Goal: Transaction & Acquisition: Book appointment/travel/reservation

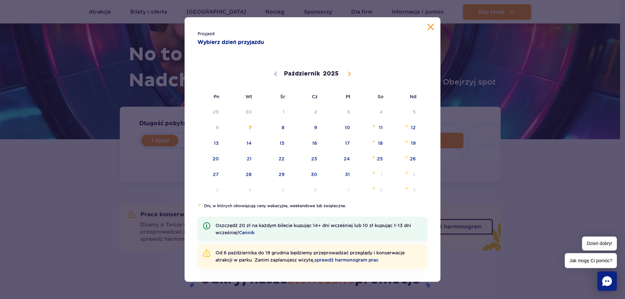
click at [351, 73] on icon at bounding box center [349, 74] width 5 height 5
select select "10"
click at [279, 129] on span "5" at bounding box center [273, 127] width 33 height 15
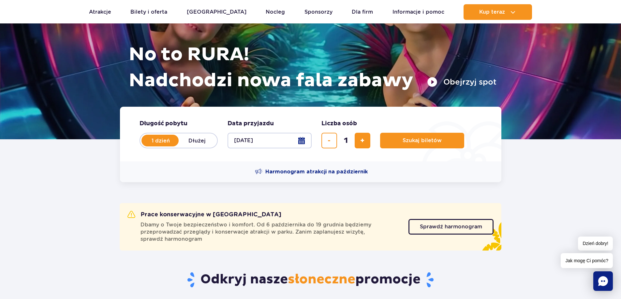
click at [281, 141] on button "05.11.25" at bounding box center [269, 141] width 84 height 16
select select "10"
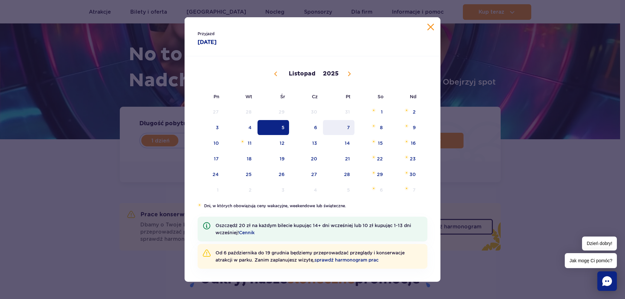
click at [354, 127] on span "7" at bounding box center [338, 127] width 33 height 15
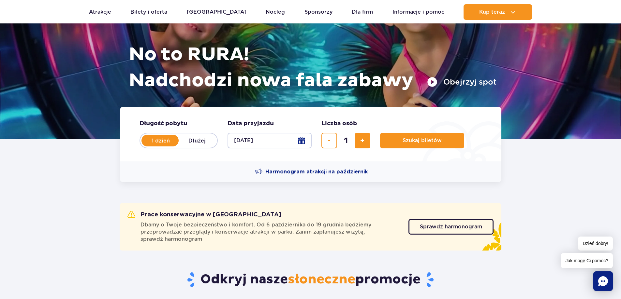
click at [249, 138] on button "07.11.25" at bounding box center [269, 141] width 84 height 16
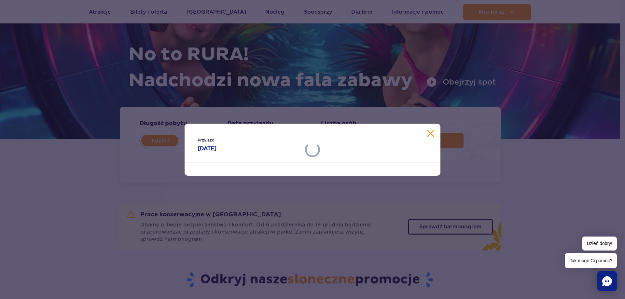
select select "10"
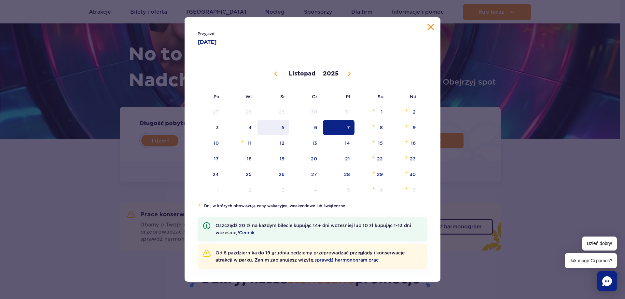
click at [284, 127] on span "5" at bounding box center [273, 127] width 33 height 15
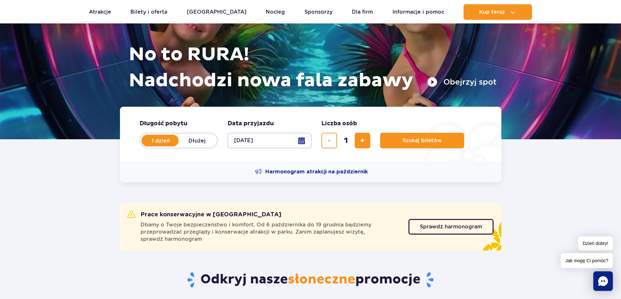
click at [198, 139] on label "Dłużej" at bounding box center [197, 141] width 37 height 14
click at [186, 146] on input "Dłużej" at bounding box center [182, 146] width 7 height 1
radio input "false"
radio input "true"
click at [285, 145] on button "Wybierz datę" at bounding box center [269, 141] width 84 height 16
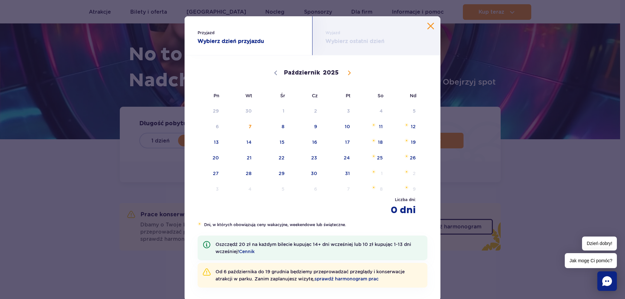
click at [446, 101] on div "Przyjazd Wybierz dzień przyjazdu Wyjazd Wybierz ostatni dzień Październik Listo…" at bounding box center [312, 149] width 625 height 299
click at [429, 24] on button "Zamknij kalendarz" at bounding box center [431, 26] width 7 height 7
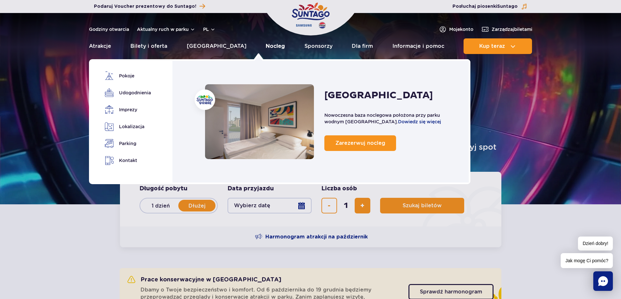
click at [265, 48] on link "Nocleg" at bounding box center [274, 46] width 19 height 16
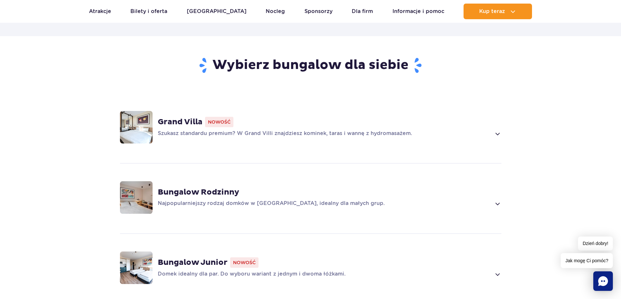
scroll to position [423, 0]
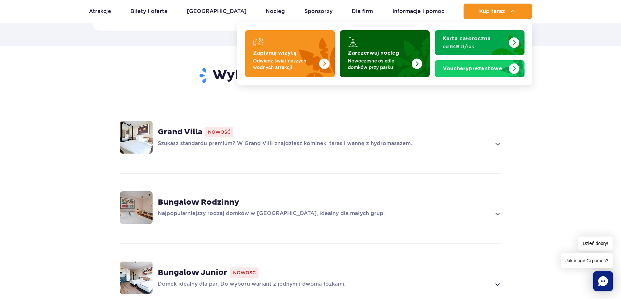
click at [366, 49] on link "Zarezerwuj nocleg Nowoczesne osiedle domków przy parku" at bounding box center [385, 53] width 90 height 47
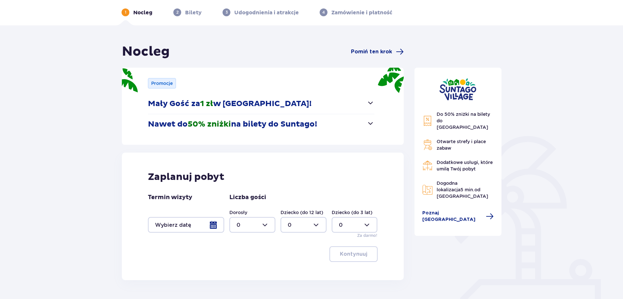
scroll to position [63, 0]
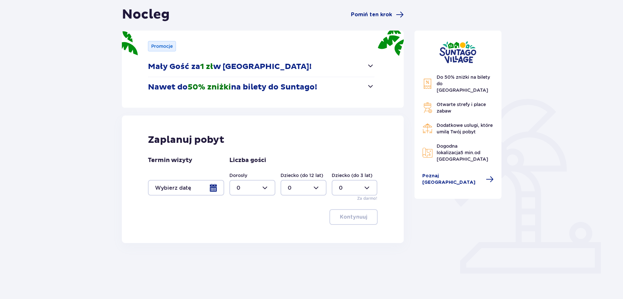
click at [192, 184] on div at bounding box center [186, 188] width 76 height 16
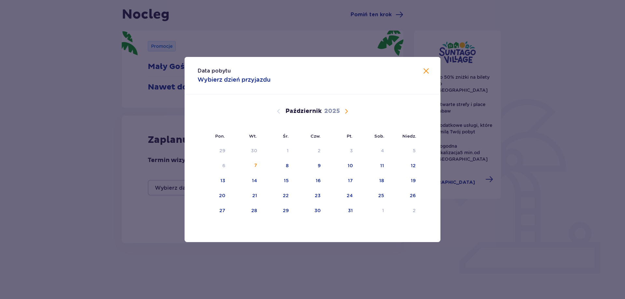
click at [343, 110] on span "Następny miesiąc" at bounding box center [347, 111] width 8 height 8
click at [279, 182] on div "12" at bounding box center [278, 181] width 32 height 14
click at [345, 180] on div "14" at bounding box center [341, 181] width 32 height 14
type input "12.11.25 - 14.11.25"
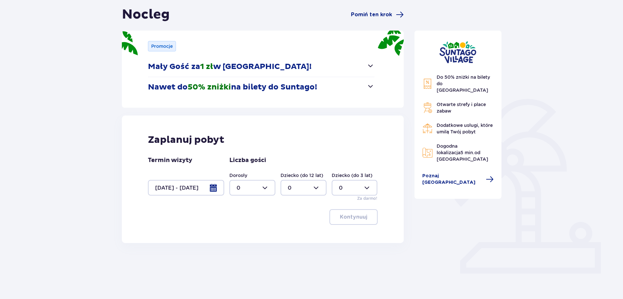
click at [265, 187] on div at bounding box center [252, 188] width 46 height 16
click at [248, 236] on div "2" at bounding box center [252, 235] width 32 height 7
type input "2"
click at [353, 215] on p "Kontynuuj" at bounding box center [353, 217] width 27 height 7
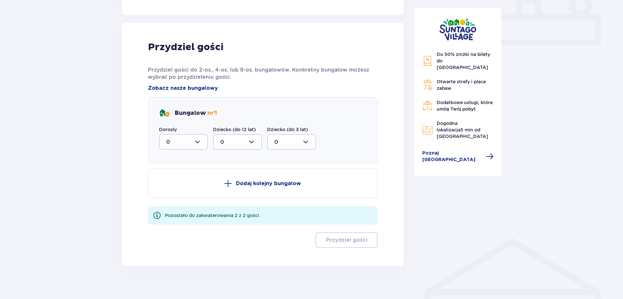
scroll to position [297, 0]
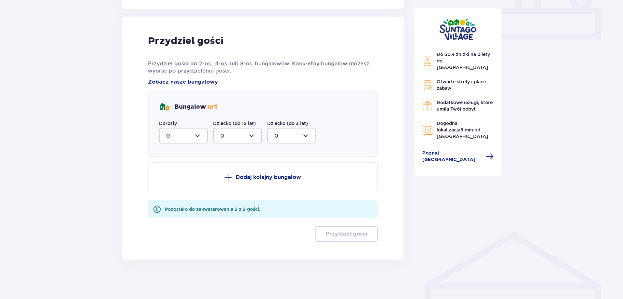
click at [193, 143] on div at bounding box center [183, 136] width 49 height 16
click at [183, 184] on div "2" at bounding box center [183, 182] width 35 height 7
type input "2"
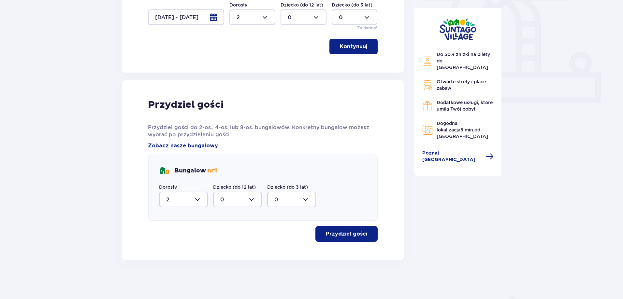
scroll to position [233, 0]
click at [342, 235] on p "Przydziel gości" at bounding box center [346, 234] width 41 height 7
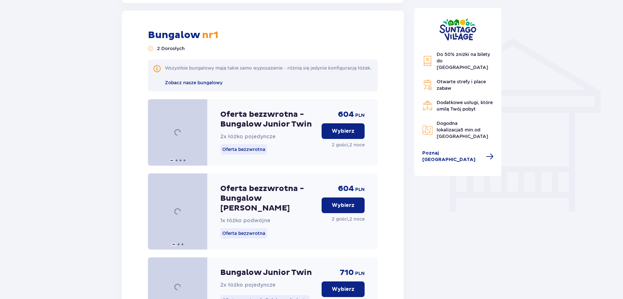
scroll to position [494, 0]
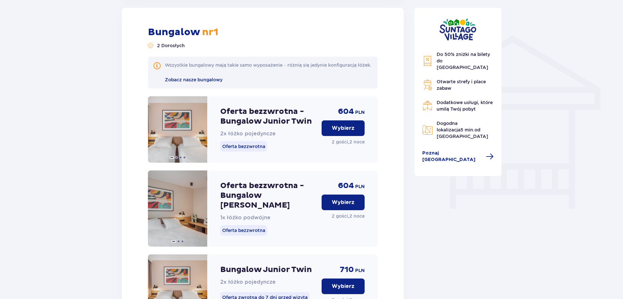
click at [339, 132] on p "Wybierz" at bounding box center [343, 128] width 23 height 7
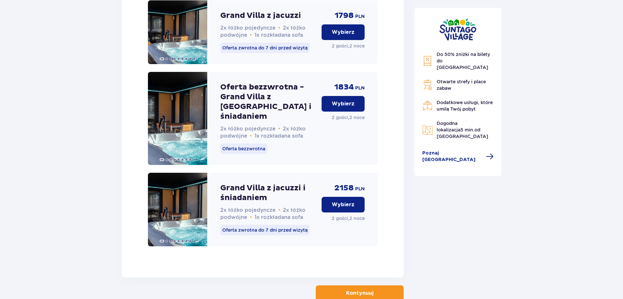
scroll to position [1960, 0]
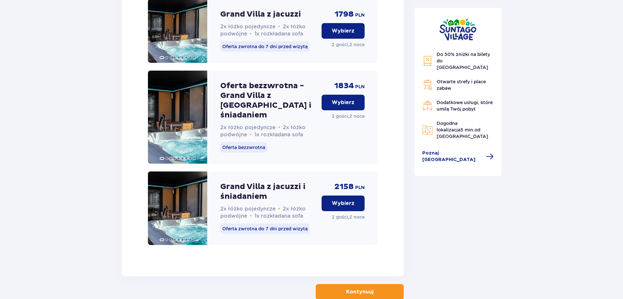
click at [354, 289] on p "Kontynuuj" at bounding box center [359, 292] width 27 height 7
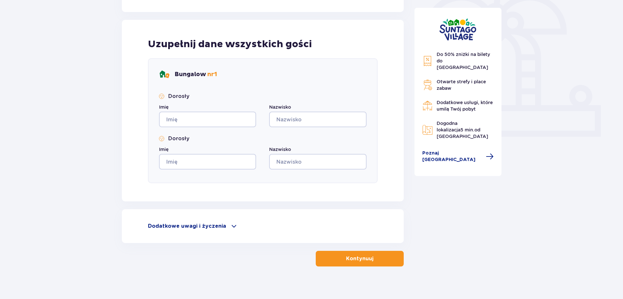
scroll to position [206, 0]
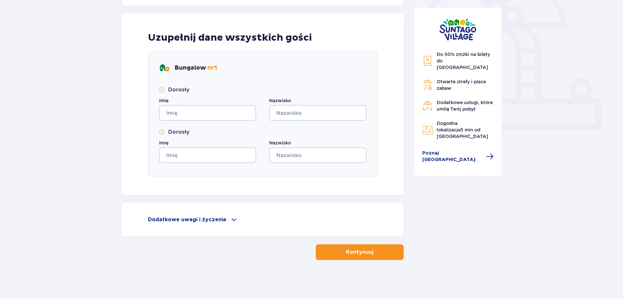
click at [341, 248] on button "Kontynuuj" at bounding box center [360, 253] width 88 height 16
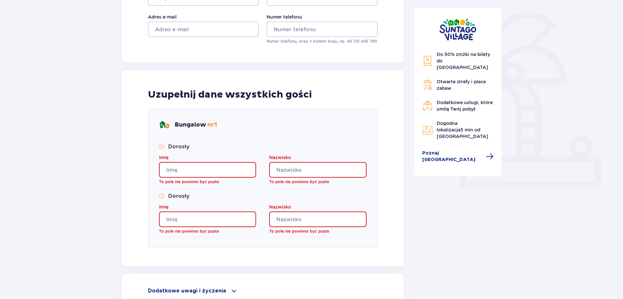
scroll to position [188, 0]
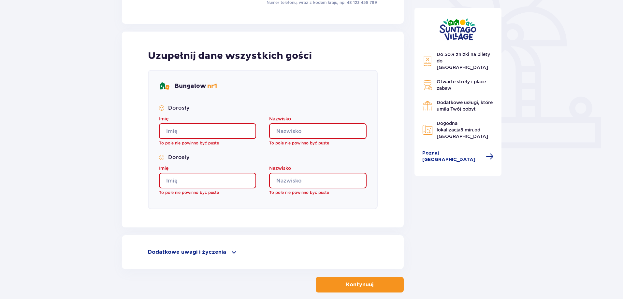
click at [216, 136] on input "Imię" at bounding box center [207, 131] width 97 height 16
type input "FQ"
click at [197, 178] on input "Imię" at bounding box center [207, 181] width 97 height 16
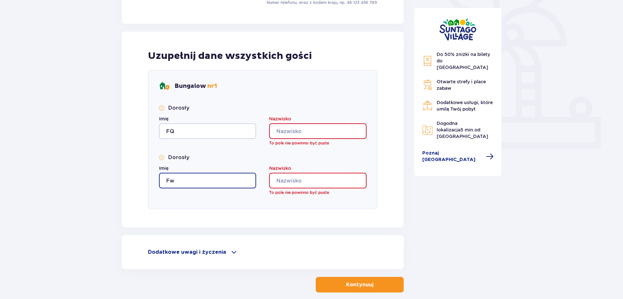
type input "Fw"
click at [323, 132] on input "Nazwisko" at bounding box center [317, 131] width 97 height 16
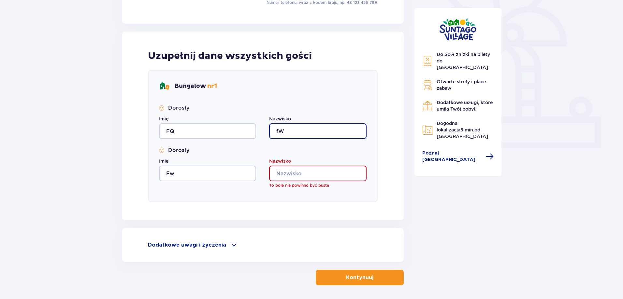
type input "fW"
click at [285, 174] on input "Nazwisko" at bounding box center [317, 174] width 97 height 16
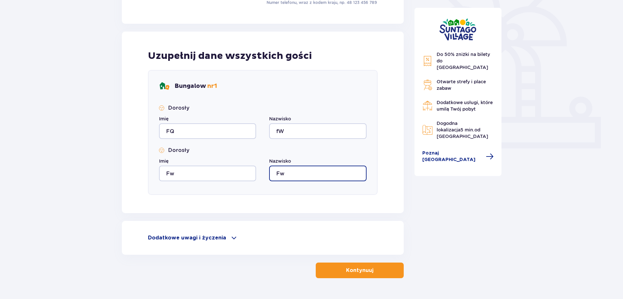
type input "Fw"
click at [369, 271] on button "Kontynuuj" at bounding box center [360, 271] width 88 height 16
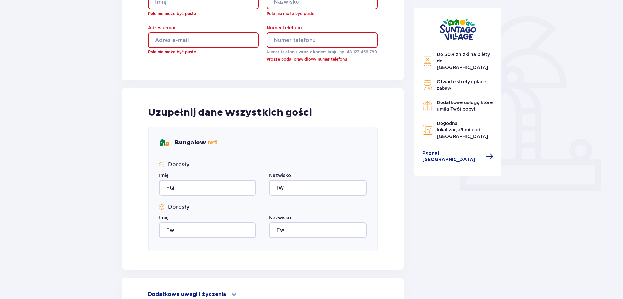
scroll to position [145, 0]
click at [208, 41] on input "Adres e-mail" at bounding box center [203, 41] width 111 height 16
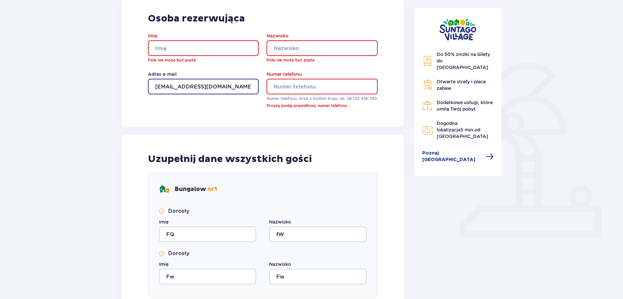
scroll to position [48, 0]
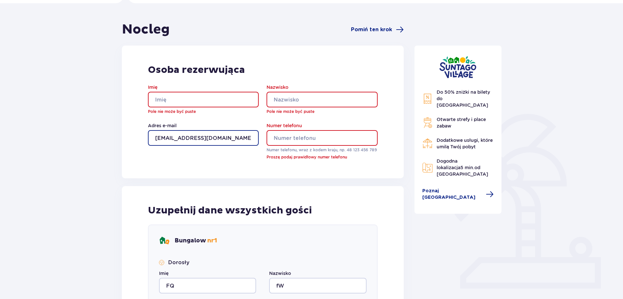
type input "fa@o2.pl"
click at [211, 93] on input "Imię" at bounding box center [203, 100] width 111 height 16
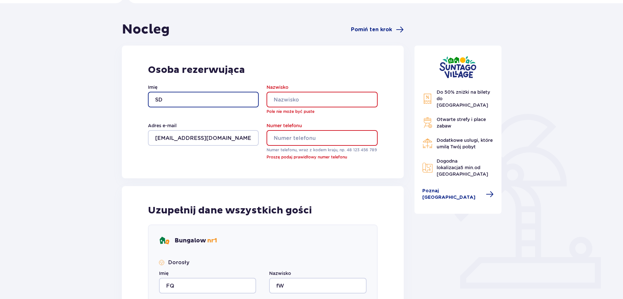
type input "SD"
click at [309, 101] on input "Nazwisko" at bounding box center [321, 100] width 111 height 16
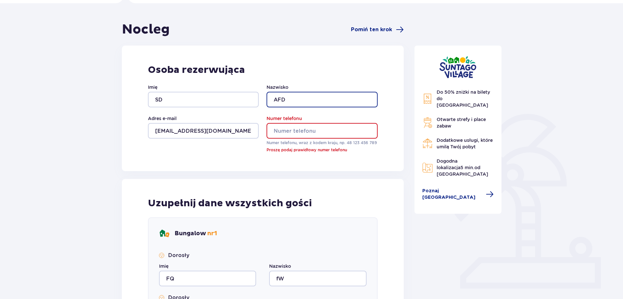
type input "AFD"
click at [292, 133] on input "Numer telefonu" at bounding box center [321, 131] width 111 height 16
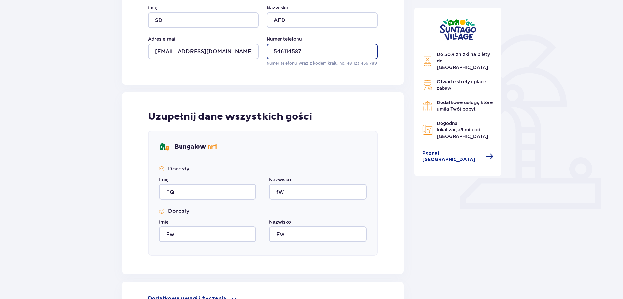
scroll to position [206, 0]
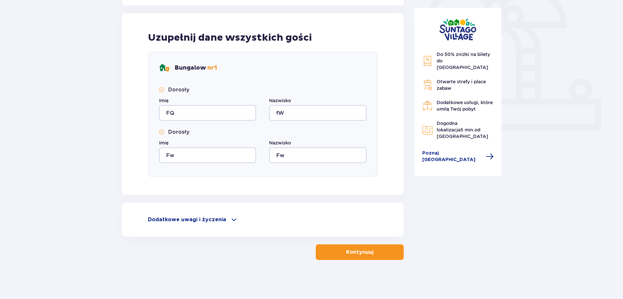
type input "546114587"
click at [335, 252] on button "Kontynuuj" at bounding box center [360, 253] width 88 height 16
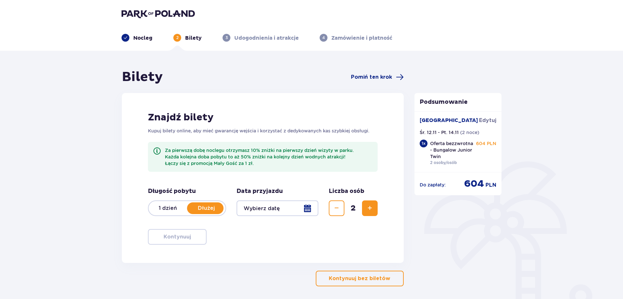
scroll to position [26, 0]
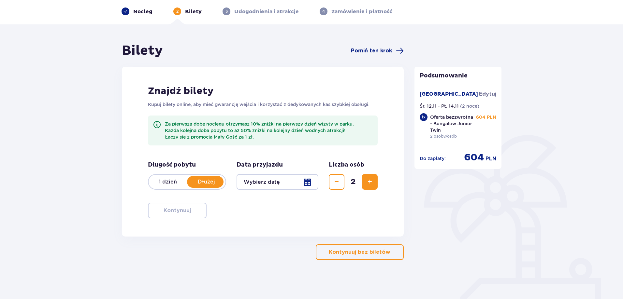
click at [266, 181] on div at bounding box center [277, 182] width 82 height 16
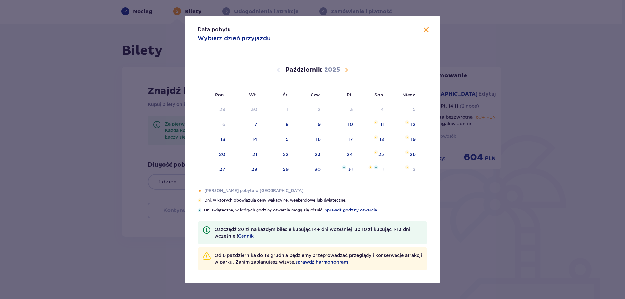
click at [348, 70] on span "Następny miesiąc" at bounding box center [347, 70] width 8 height 8
click at [280, 131] on div "5" at bounding box center [278, 125] width 32 height 14
click at [283, 127] on div "5" at bounding box center [278, 125] width 32 height 14
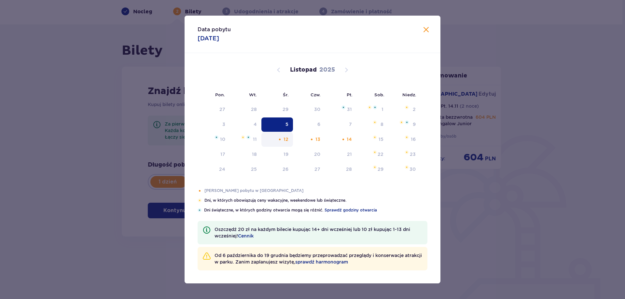
click at [282, 139] on p "Łączy się z promocją Mały Gość za 1 zł." at bounding box center [269, 137] width 208 height 7
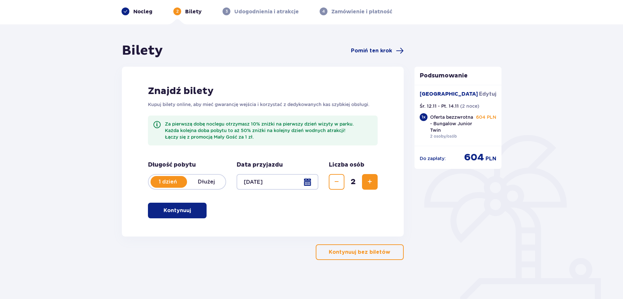
click at [270, 181] on div at bounding box center [277, 182] width 82 height 16
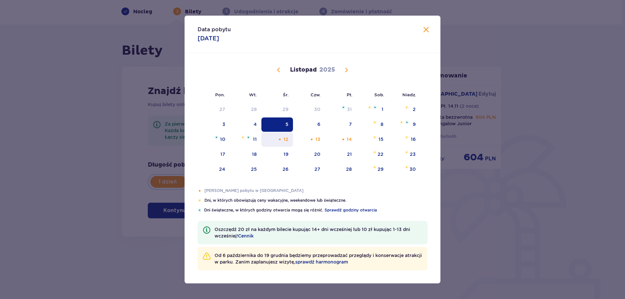
click at [273, 139] on div "12" at bounding box center [278, 140] width 32 height 14
type input "12.11.25"
click at [81, 198] on div "Bilety Pomiń ten krok Znajdź bilety Kupuj bilety online, aby mieć gwarancję wej…" at bounding box center [311, 161] width 623 height 275
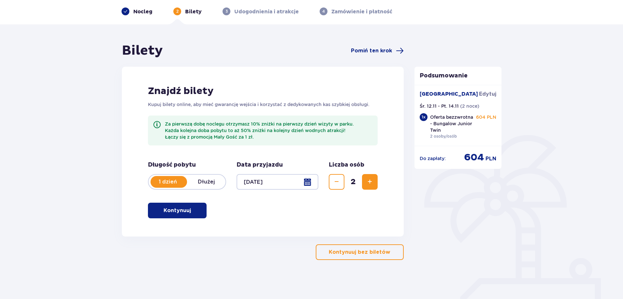
click at [217, 180] on p "Dłużej" at bounding box center [206, 182] width 38 height 7
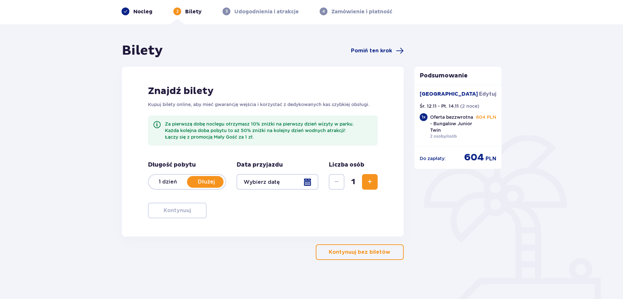
click at [273, 183] on div at bounding box center [277, 182] width 82 height 16
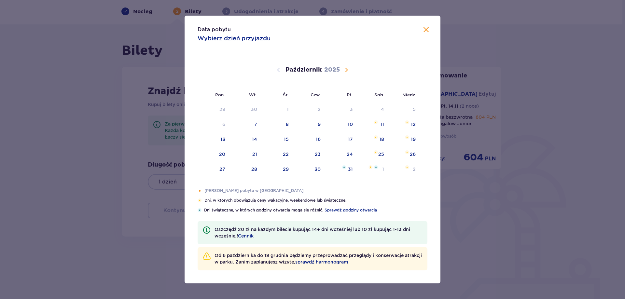
click at [347, 67] on span "Następny miesiąc" at bounding box center [347, 70] width 8 height 8
click at [290, 138] on div "12" at bounding box center [278, 140] width 32 height 14
click at [348, 140] on div "14" at bounding box center [349, 139] width 5 height 7
type input "12.11.25 - 14.11.25"
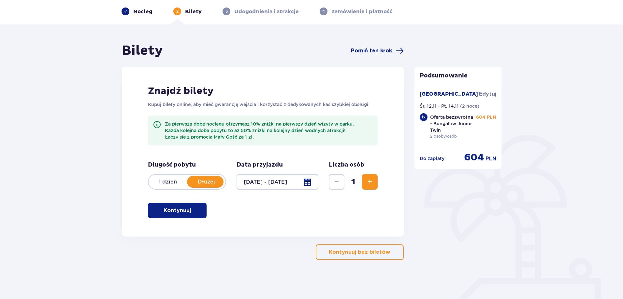
click at [376, 180] on button "Zwiększ" at bounding box center [370, 182] width 16 height 16
click at [197, 209] on button "Kontynuuj" at bounding box center [177, 211] width 59 height 16
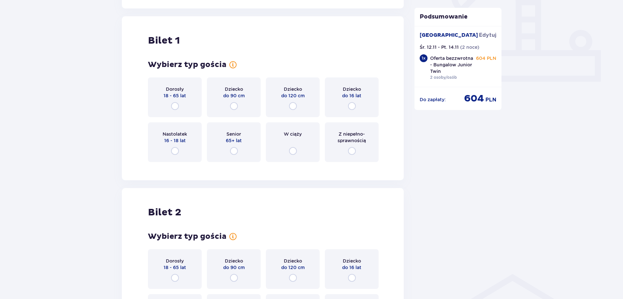
scroll to position [264, 0]
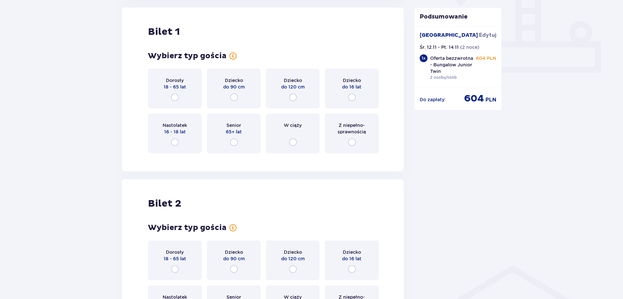
click at [178, 94] on input "radio" at bounding box center [175, 97] width 8 height 8
radio input "true"
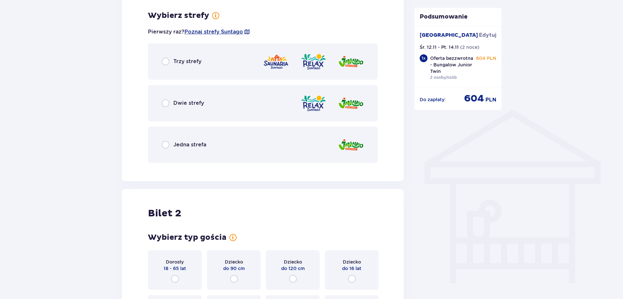
scroll to position [422, 0]
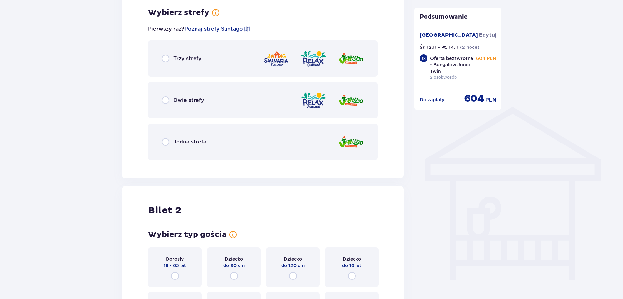
click at [165, 59] on input "radio" at bounding box center [166, 59] width 8 height 8
radio input "true"
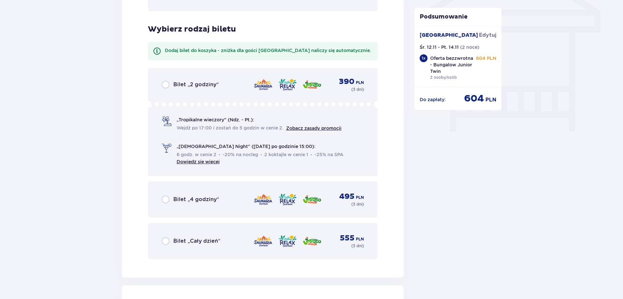
scroll to position [588, 0]
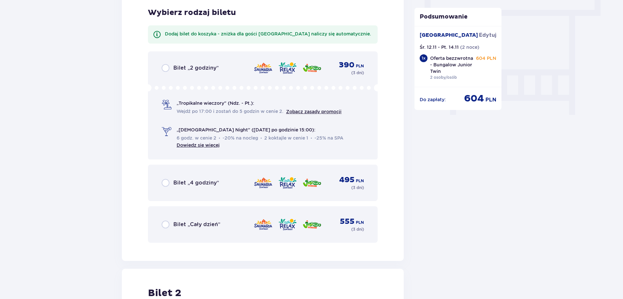
click at [165, 228] on input "radio" at bounding box center [166, 225] width 8 height 8
radio input "true"
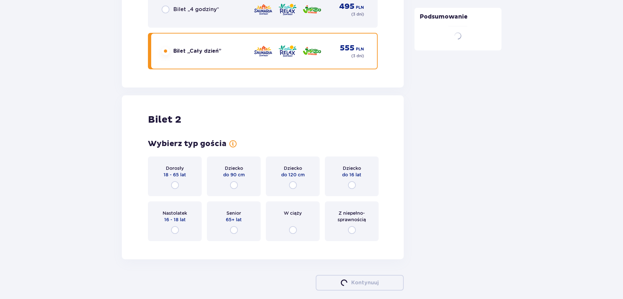
scroll to position [792, 0]
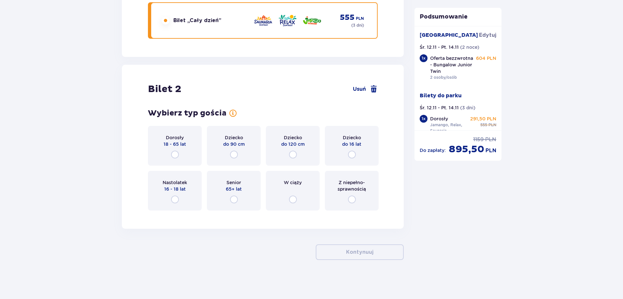
click at [183, 154] on div "Dorosły 18 - 65 lat" at bounding box center [175, 146] width 54 height 40
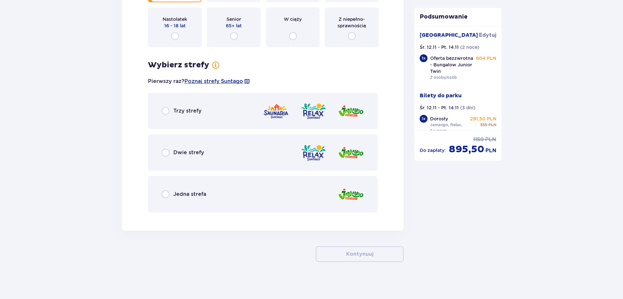
scroll to position [957, 0]
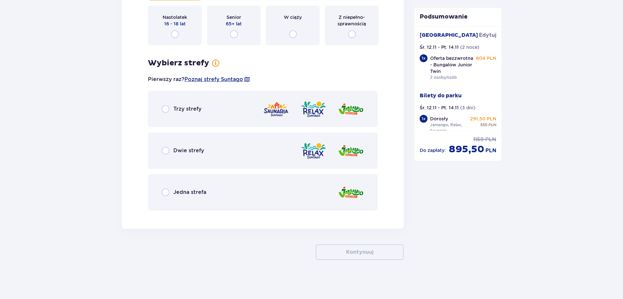
click at [170, 112] on div "Trzy strefy" at bounding box center [182, 109] width 40 height 8
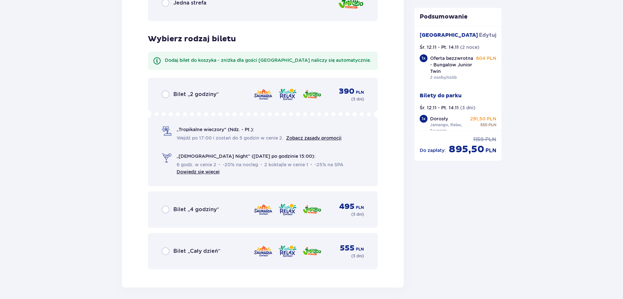
scroll to position [1173, 0]
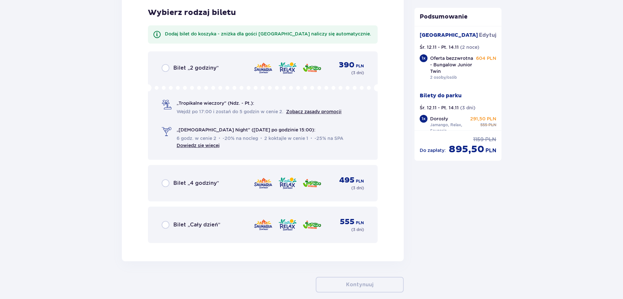
click at [165, 227] on input "radio" at bounding box center [166, 225] width 8 height 8
radio input "true"
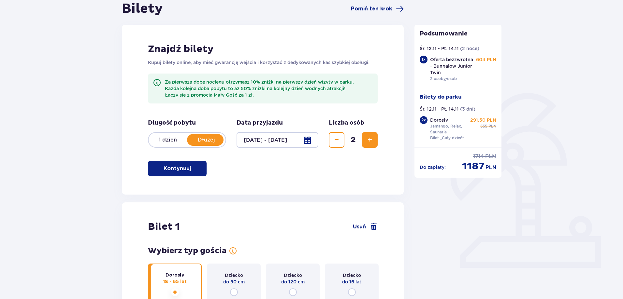
scroll to position [67, 0]
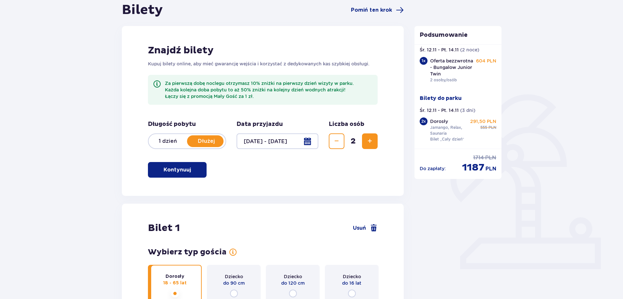
click at [167, 144] on p "1 dzień" at bounding box center [168, 141] width 38 height 7
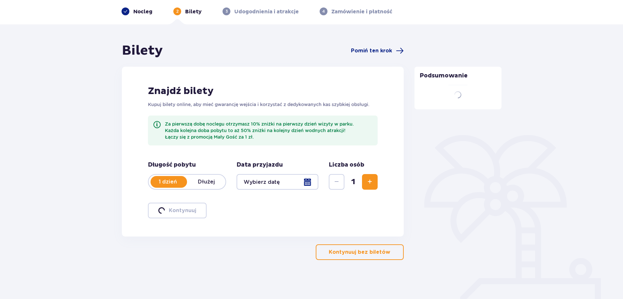
scroll to position [26, 0]
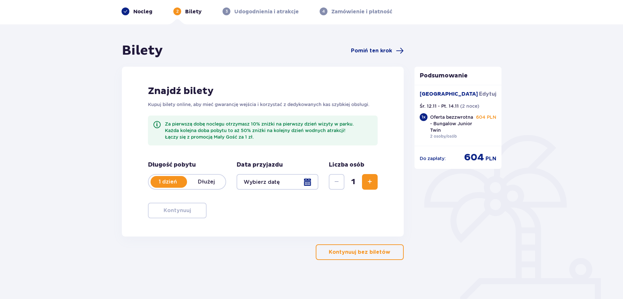
click at [272, 180] on div at bounding box center [277, 182] width 82 height 16
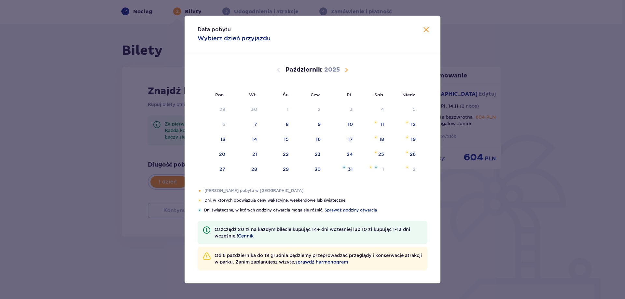
click at [344, 69] on span "Następny miesiąc" at bounding box center [347, 70] width 8 height 8
click at [281, 139] on div "Pomarańczowa kropka" at bounding box center [280, 139] width 4 height 4
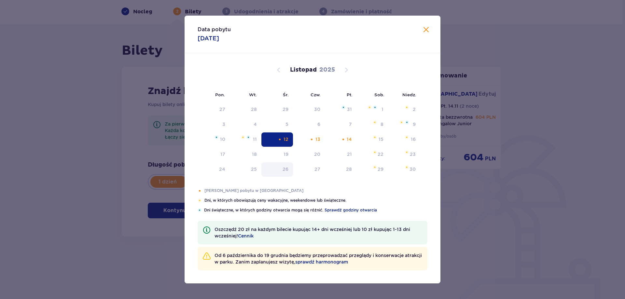
type input "12.11.25"
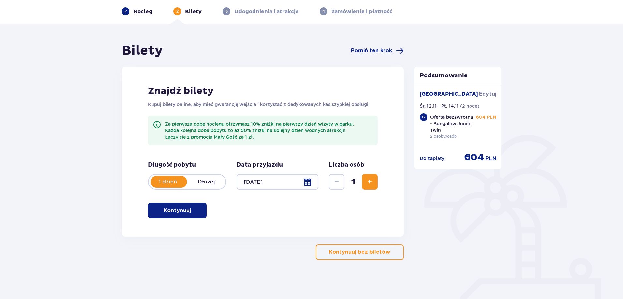
click at [373, 186] on button "Zwiększ" at bounding box center [370, 182] width 16 height 16
click at [168, 219] on div "Znajdź bilety Kupuj bilety online, aby mieć gwarancję wejścia i korzystać z ded…" at bounding box center [263, 152] width 282 height 170
click at [174, 215] on button "Kontynuuj" at bounding box center [177, 211] width 59 height 16
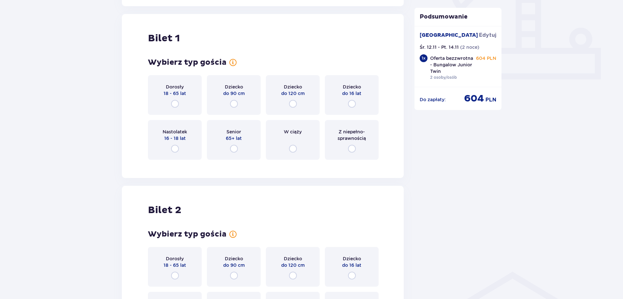
scroll to position [263, 0]
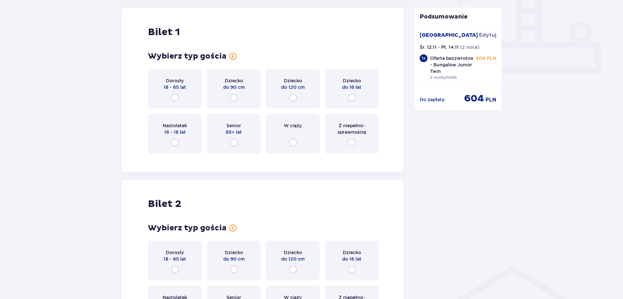
click at [177, 96] on input "radio" at bounding box center [175, 98] width 8 height 8
radio input "true"
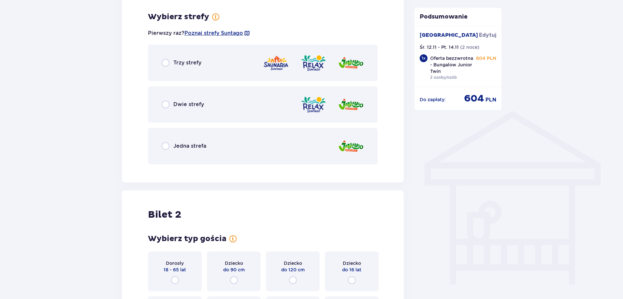
scroll to position [422, 0]
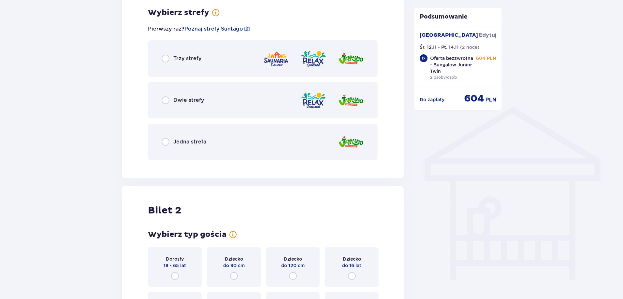
click at [165, 60] on input "radio" at bounding box center [166, 59] width 8 height 8
radio input "true"
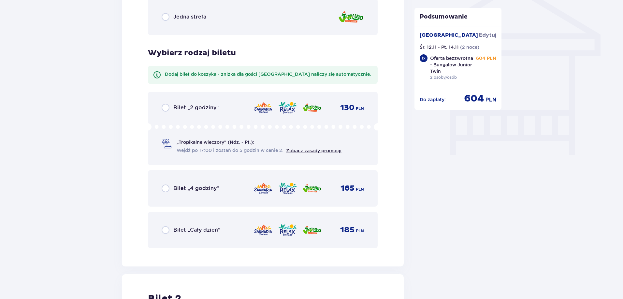
scroll to position [555, 0]
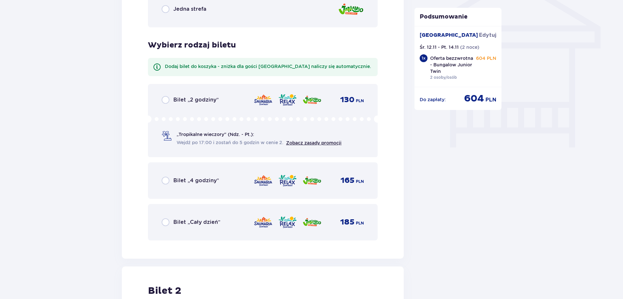
click at [162, 100] on input "radio" at bounding box center [166, 100] width 8 height 8
radio input "true"
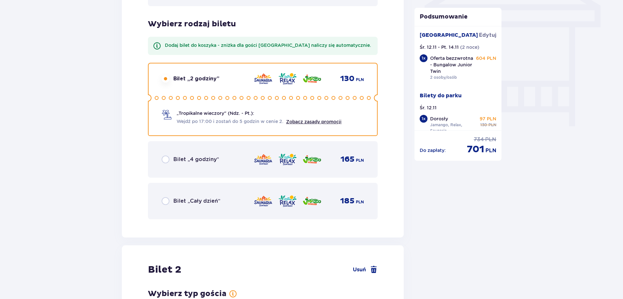
scroll to position [757, 0]
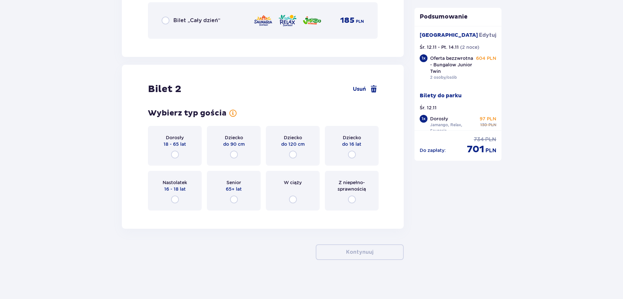
click at [175, 155] on input "radio" at bounding box center [175, 155] width 8 height 8
radio input "true"
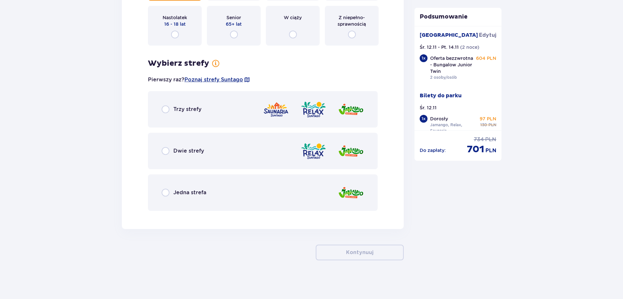
scroll to position [923, 0]
click at [166, 111] on input "radio" at bounding box center [166, 109] width 8 height 8
radio input "true"
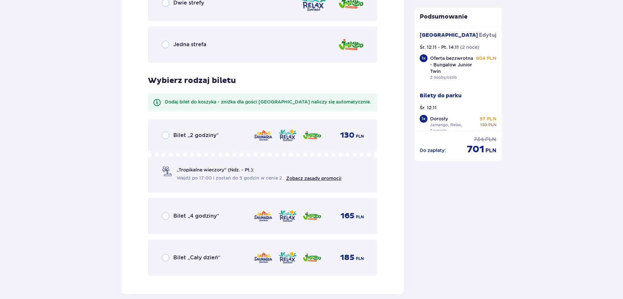
scroll to position [1071, 0]
click at [163, 133] on input "radio" at bounding box center [166, 135] width 8 height 8
radio input "true"
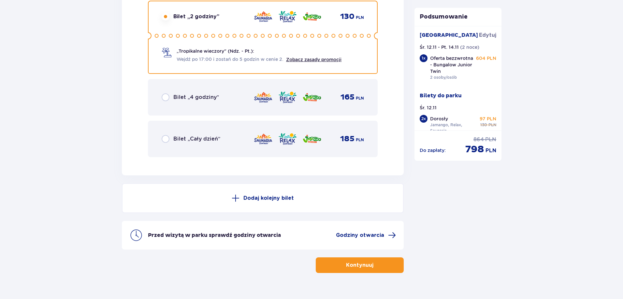
scroll to position [1202, 0]
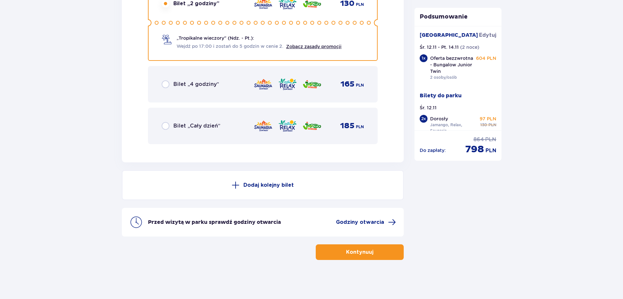
click at [297, 186] on button "Dodaj kolejny bilet" at bounding box center [263, 185] width 282 height 30
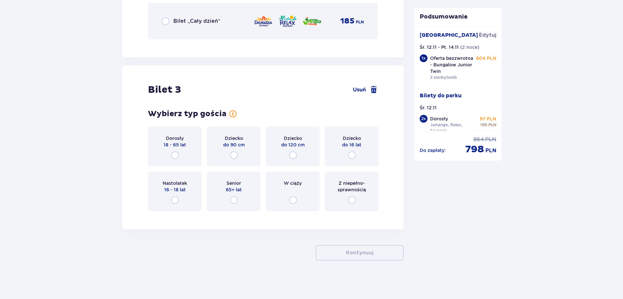
scroll to position [1387, 0]
click at [178, 151] on div "Dorosły 18 - 65 lat" at bounding box center [175, 146] width 54 height 40
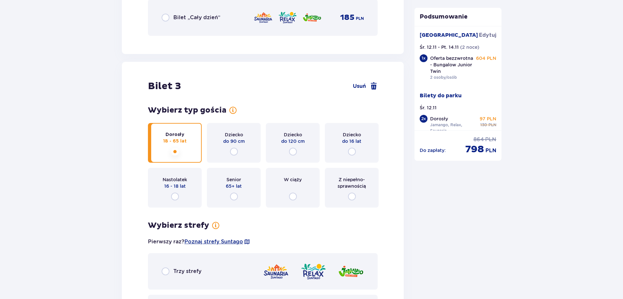
scroll to position [1389, 0]
click at [364, 84] on span "Usuń" at bounding box center [359, 86] width 13 height 7
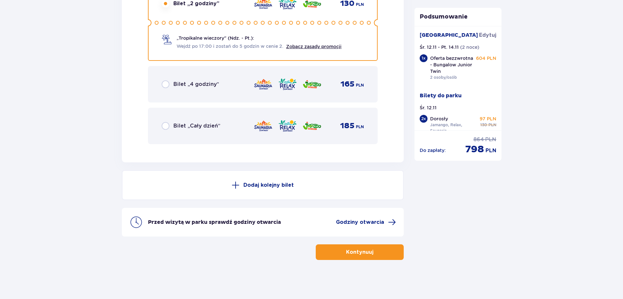
scroll to position [1202, 0]
click at [257, 185] on p "Dodaj kolejny bilet" at bounding box center [268, 185] width 50 height 7
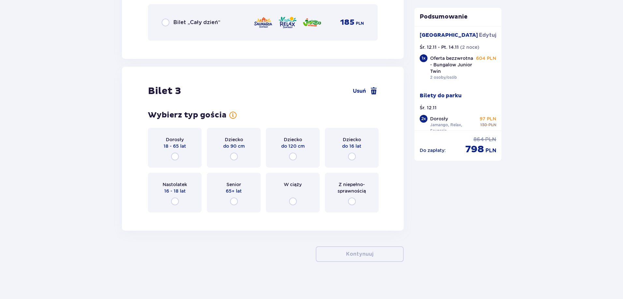
scroll to position [1387, 0]
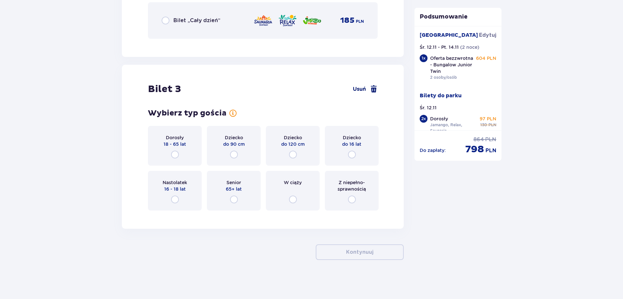
click at [359, 88] on span "Usuń" at bounding box center [359, 89] width 13 height 7
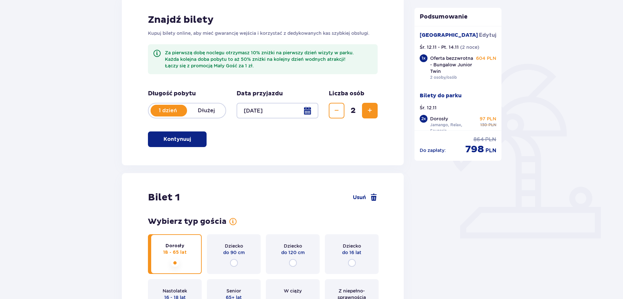
scroll to position [98, 0]
click at [285, 111] on div at bounding box center [277, 111] width 82 height 16
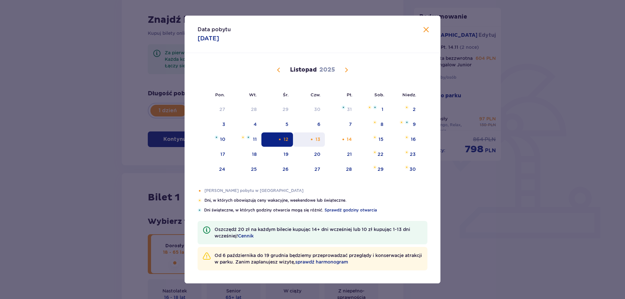
click at [324, 138] on div "13" at bounding box center [309, 140] width 32 height 14
type input "13.11.25"
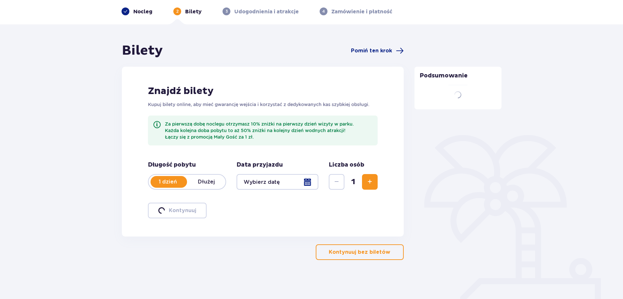
scroll to position [26, 0]
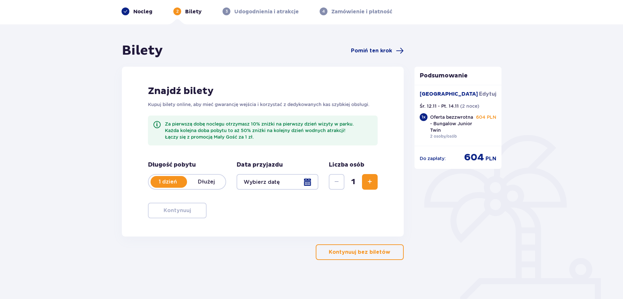
click at [274, 181] on div at bounding box center [277, 182] width 82 height 16
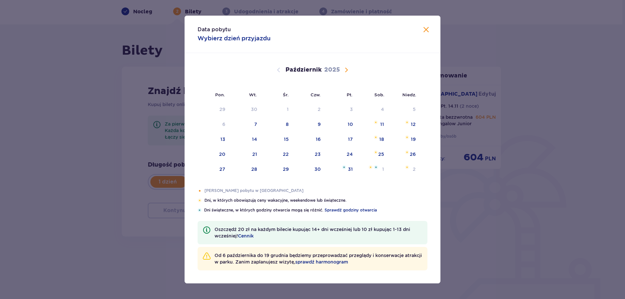
click at [131, 179] on div "Data pobytu Wybierz dzień przyjazdu Pon. Wt. Śr. Czw. Pt. Sob. Niedz. Wrzesień …" at bounding box center [312, 149] width 625 height 299
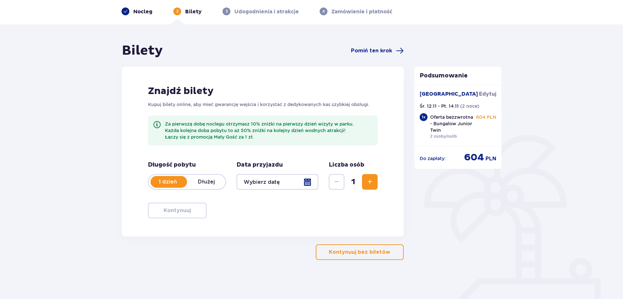
click at [212, 180] on p "Dłużej" at bounding box center [206, 182] width 38 height 7
click at [287, 180] on div at bounding box center [277, 182] width 82 height 16
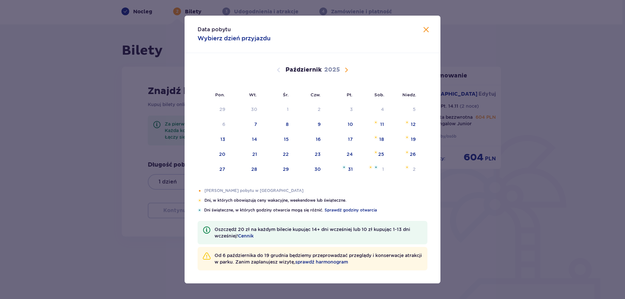
click at [348, 72] on span "Następny miesiąc" at bounding box center [347, 70] width 8 height 8
click at [288, 137] on div "12" at bounding box center [286, 139] width 5 height 7
click at [318, 139] on div "13" at bounding box center [318, 139] width 5 height 7
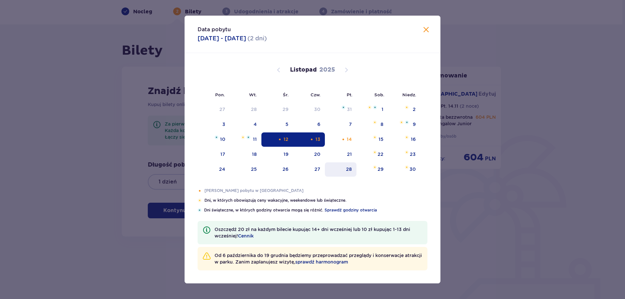
type input "12.11.25 - 13.11.25"
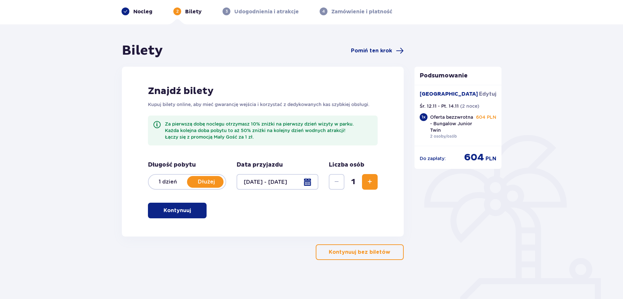
click at [190, 213] on span "button" at bounding box center [192, 211] width 8 height 8
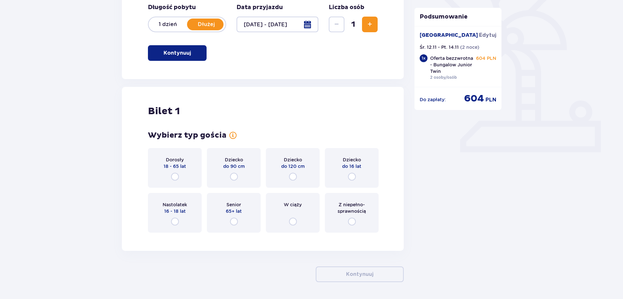
scroll to position [206, 0]
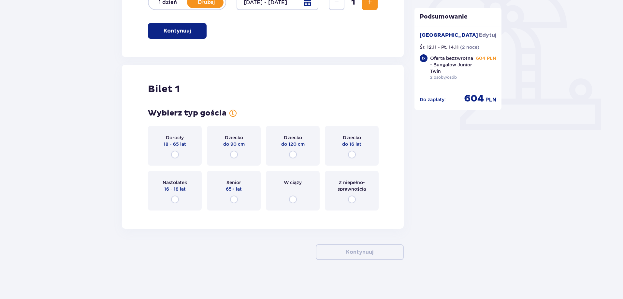
click at [189, 156] on div "Dorosły 18 - 65 lat" at bounding box center [175, 146] width 54 height 40
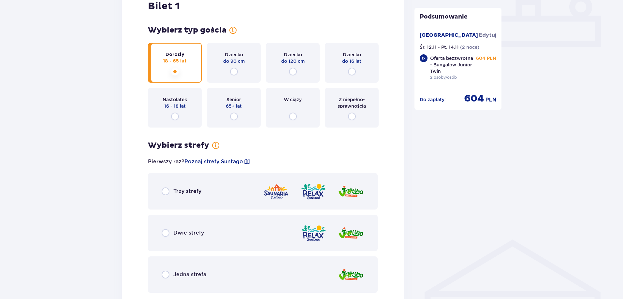
scroll to position [274, 0]
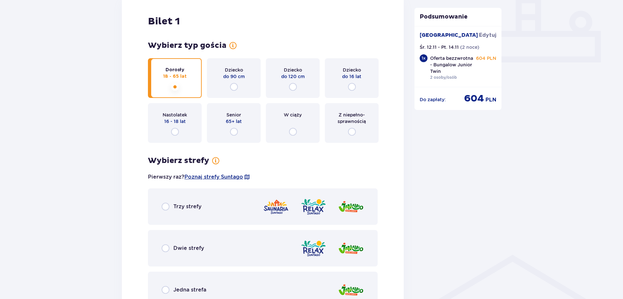
click at [162, 205] on input "radio" at bounding box center [166, 207] width 8 height 8
radio input "true"
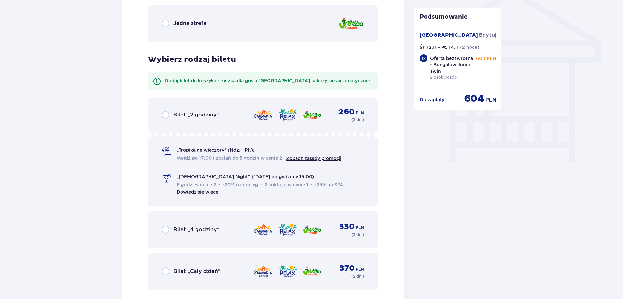
scroll to position [588, 0]
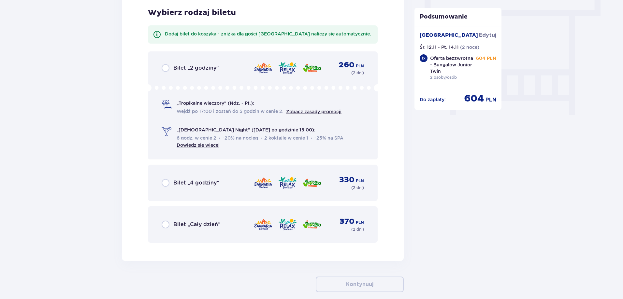
click at [166, 226] on input "radio" at bounding box center [166, 225] width 8 height 8
radio input "true"
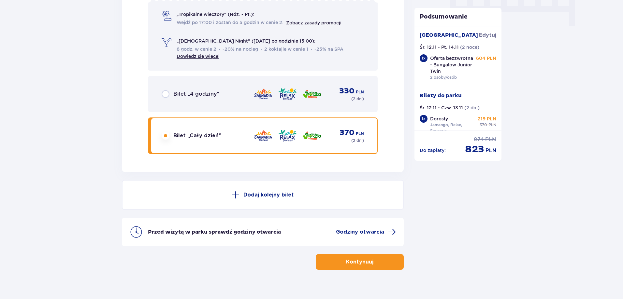
scroll to position [686, 0]
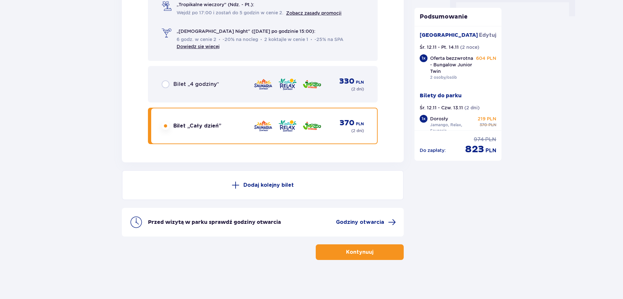
click at [230, 188] on button "Dodaj kolejny bilet" at bounding box center [263, 185] width 282 height 30
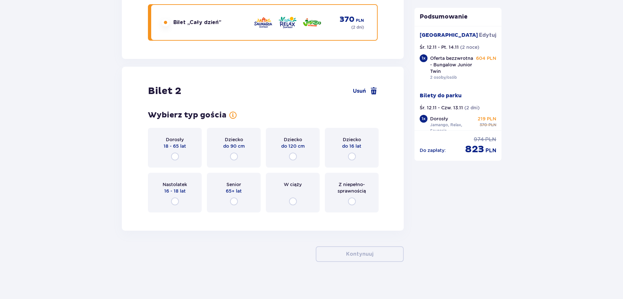
scroll to position [792, 0]
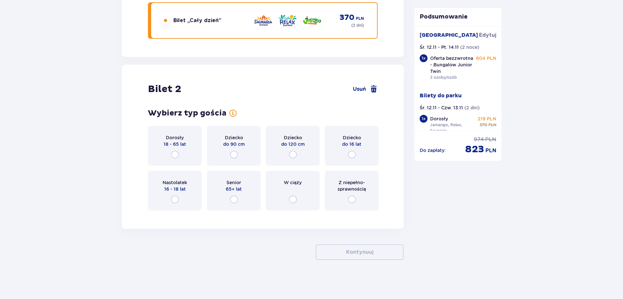
click at [175, 153] on input "radio" at bounding box center [175, 155] width 8 height 8
radio input "true"
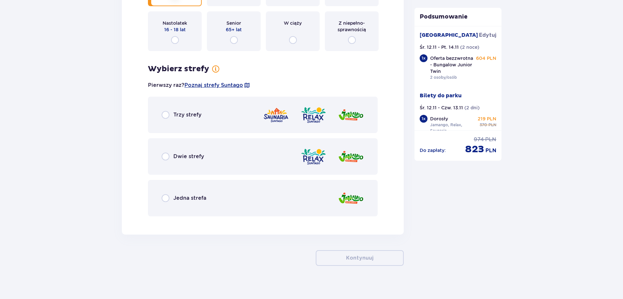
scroll to position [957, 0]
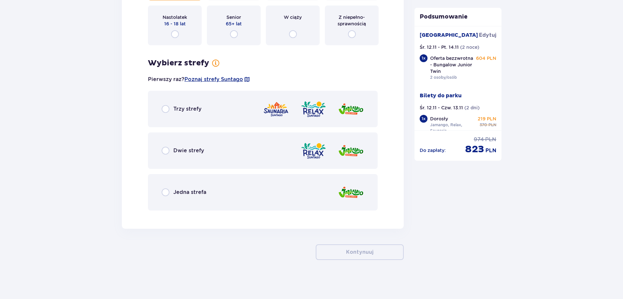
click at [168, 113] on div "Trzy strefy" at bounding box center [263, 109] width 230 height 36
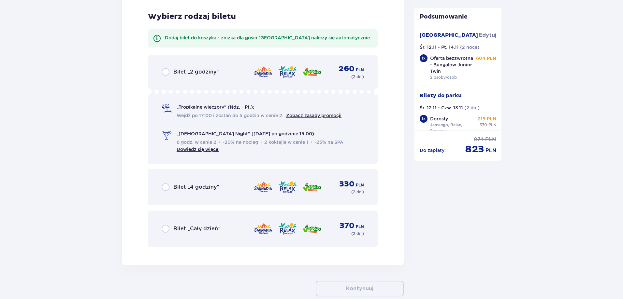
scroll to position [1173, 0]
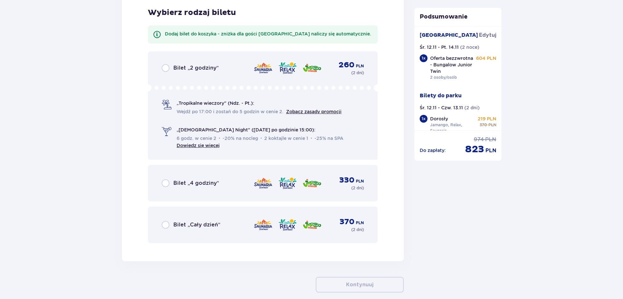
click at [165, 224] on input "radio" at bounding box center [166, 225] width 8 height 8
radio input "true"
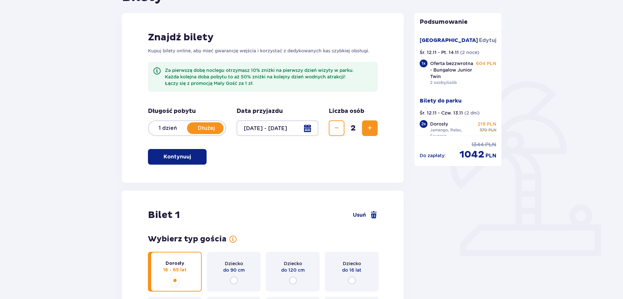
scroll to position [98, 0]
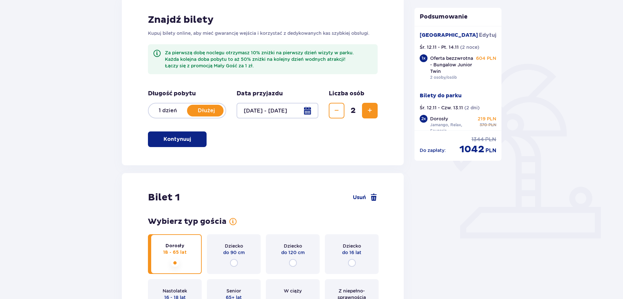
click at [295, 116] on div at bounding box center [277, 111] width 82 height 16
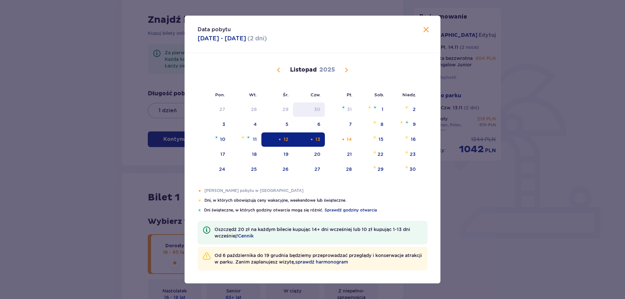
click at [305, 110] on div "30" at bounding box center [309, 110] width 32 height 14
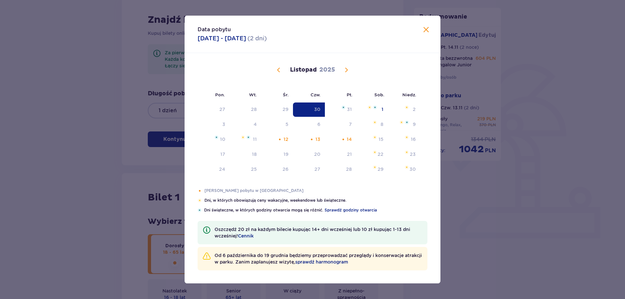
click at [314, 113] on div "30" at bounding box center [309, 110] width 32 height 14
click at [424, 29] on span "Zamknij" at bounding box center [426, 30] width 8 height 8
type input "30.10.25"
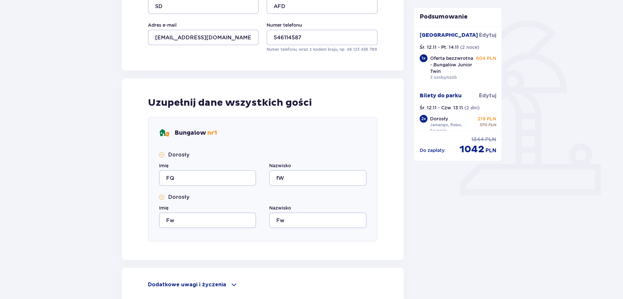
scroll to position [174, 0]
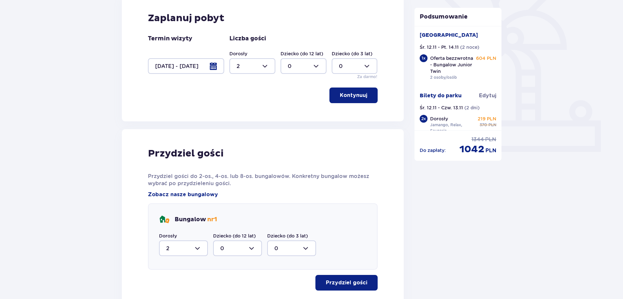
scroll to position [250, 0]
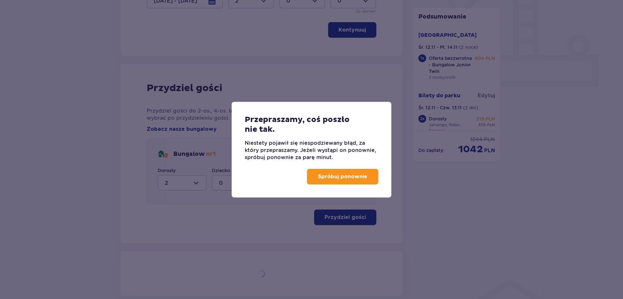
click at [332, 178] on button "Spróbuj ponownie" at bounding box center [342, 177] width 71 height 16
click at [331, 179] on button "Spróbuj ponownie" at bounding box center [342, 177] width 71 height 16
click at [349, 175] on button "Spróbuj ponownie" at bounding box center [342, 177] width 71 height 16
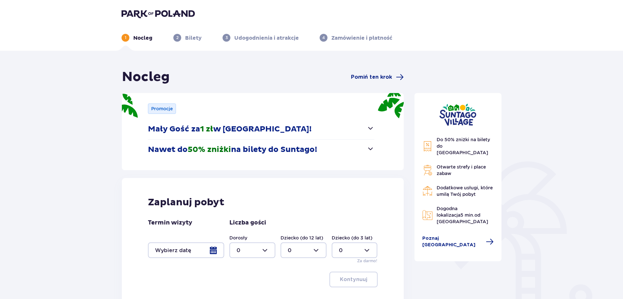
click at [200, 243] on div at bounding box center [186, 251] width 76 height 16
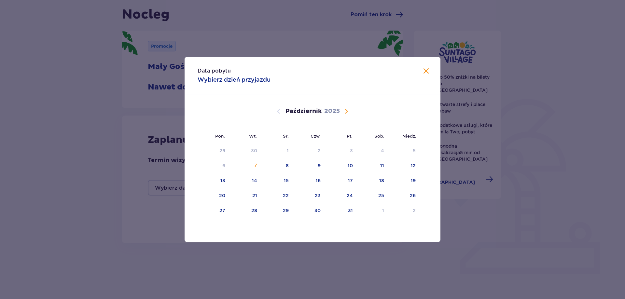
click at [343, 112] on span "Następny miesiąc" at bounding box center [347, 111] width 8 height 8
click at [350, 169] on div "7" at bounding box center [350, 166] width 3 height 7
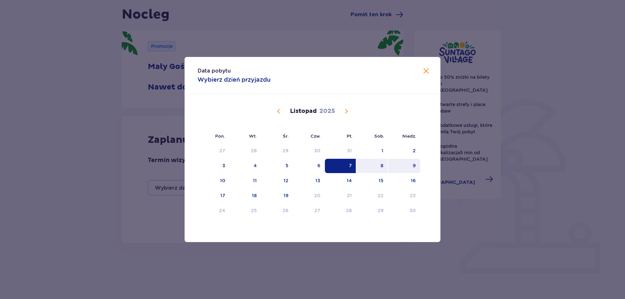
click at [416, 166] on div "9" at bounding box center [404, 166] width 32 height 14
type input "[DATE] - [DATE]"
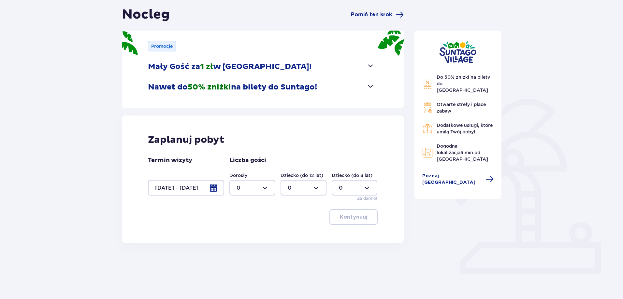
click at [193, 187] on div at bounding box center [186, 188] width 76 height 16
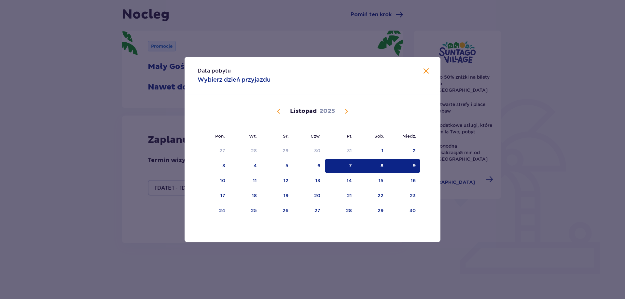
click at [476, 219] on div "Data pobytu Wybierz dzień przyjazdu Pon. Wt. Śr. Czw. Pt. Sob. Niedz. Październ…" at bounding box center [312, 149] width 625 height 299
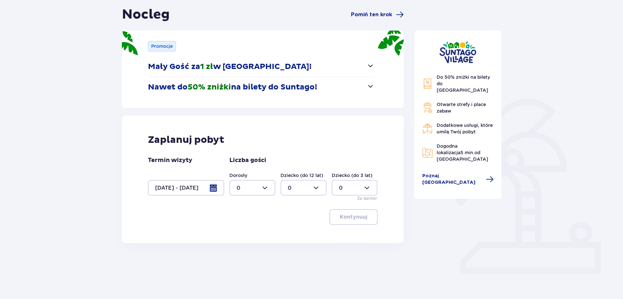
click at [253, 190] on div at bounding box center [252, 188] width 46 height 16
click at [251, 234] on div "2" at bounding box center [252, 235] width 32 height 7
type input "2"
click at [362, 216] on button "Kontynuuj" at bounding box center [353, 217] width 48 height 16
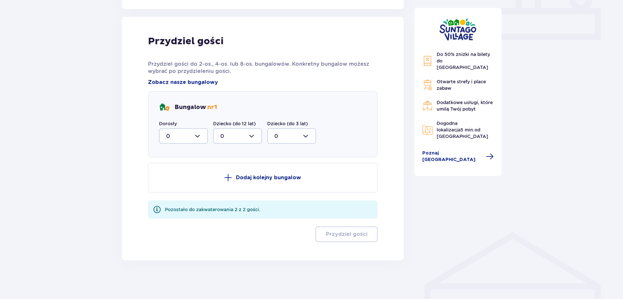
scroll to position [297, 0]
click at [198, 137] on div at bounding box center [183, 136] width 49 height 16
click at [175, 182] on div "2" at bounding box center [183, 182] width 35 height 7
type input "2"
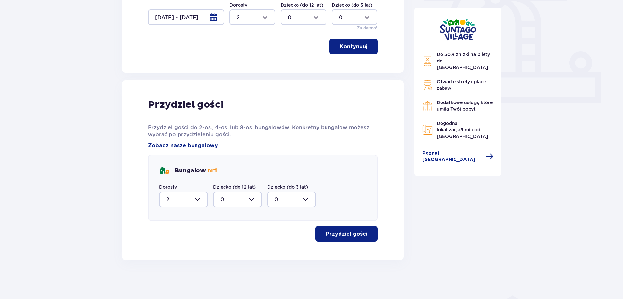
scroll to position [233, 0]
click at [333, 235] on p "Przydziel gości" at bounding box center [346, 234] width 41 height 7
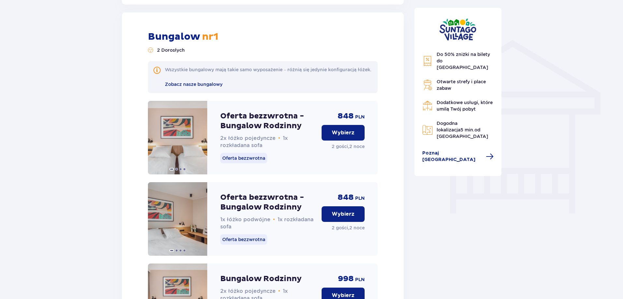
scroll to position [494, 0]
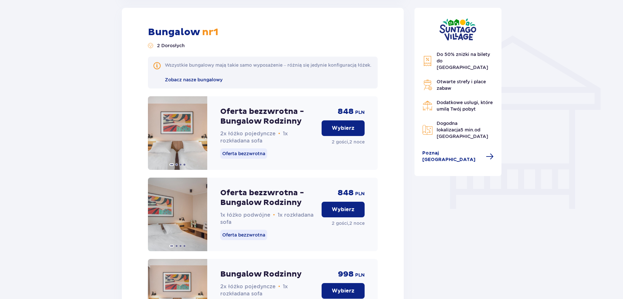
click at [339, 132] on p "Wybierz" at bounding box center [343, 128] width 23 height 7
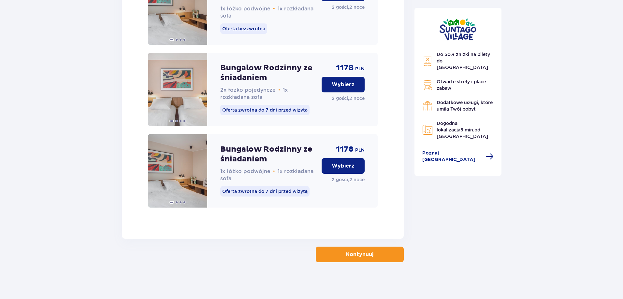
scroll to position [1035, 0]
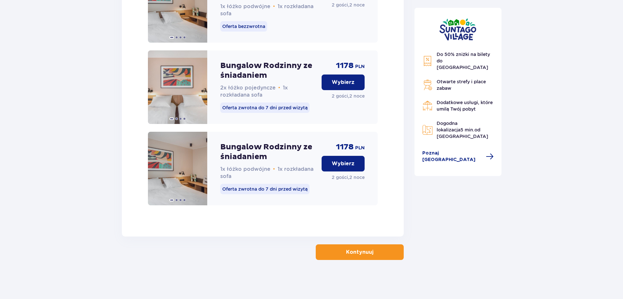
click at [352, 250] on p "Kontynuuj" at bounding box center [359, 252] width 27 height 7
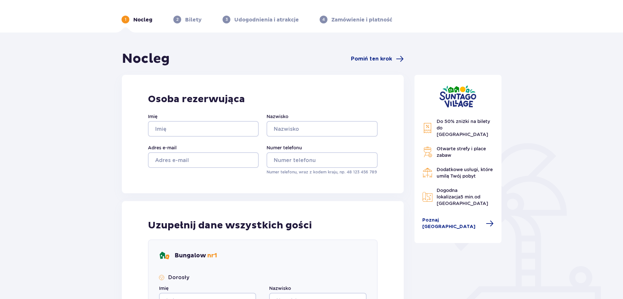
scroll to position [33, 0]
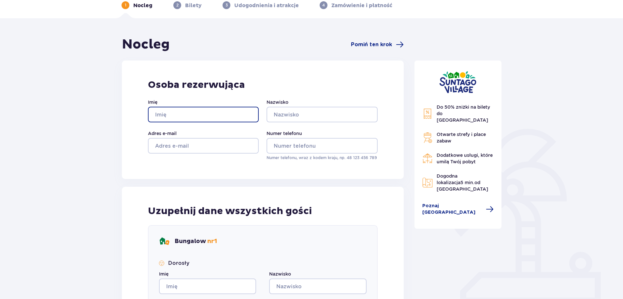
click at [197, 115] on input "Imię" at bounding box center [203, 115] width 111 height 16
type input "AWF"
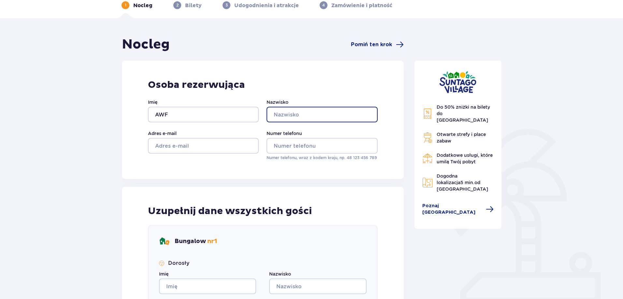
click at [315, 116] on input "Nazwisko" at bounding box center [321, 115] width 111 height 16
type input "AGW"
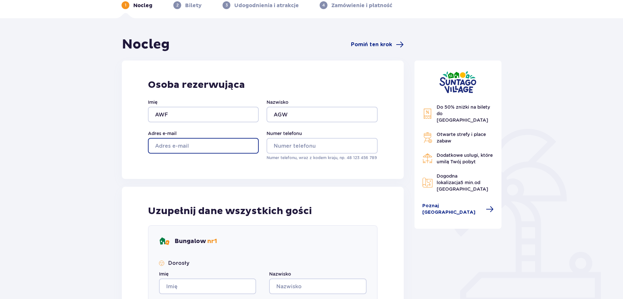
click at [243, 148] on input "Adres e-mail" at bounding box center [203, 146] width 111 height 16
type input "ATW"
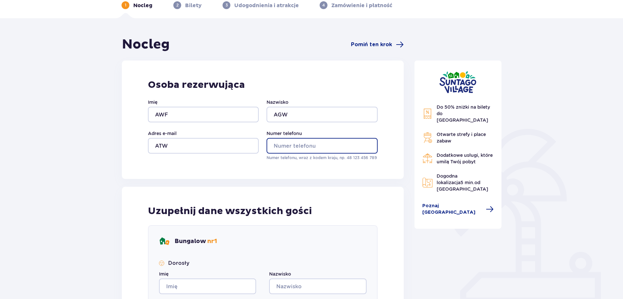
click at [371, 150] on input "Numer telefonu" at bounding box center [321, 146] width 111 height 16
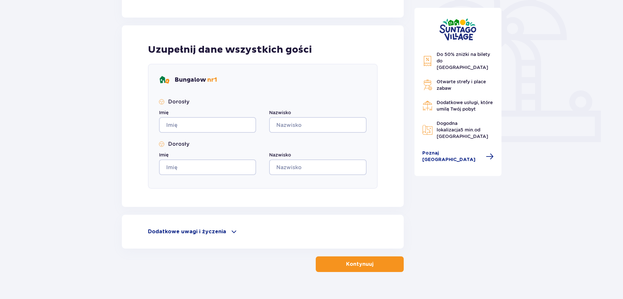
scroll to position [206, 0]
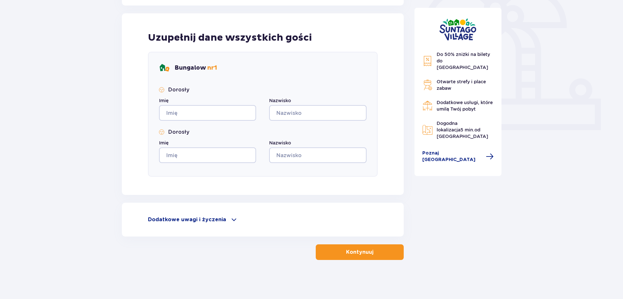
type input "124565678"
click at [193, 114] on input "Imię" at bounding box center [207, 113] width 97 height 16
type input "Q2T"
click at [311, 113] on input "Nazwisko" at bounding box center [317, 113] width 97 height 16
type input "r2"
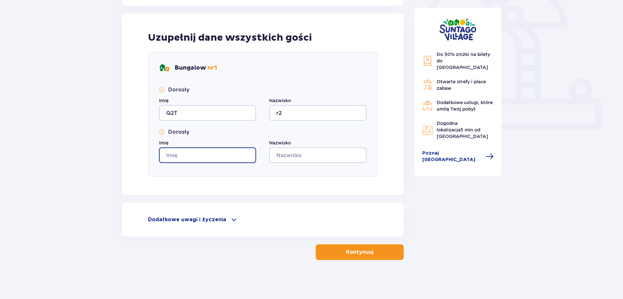
click at [195, 159] on input "Imię" at bounding box center [207, 156] width 97 height 16
type input "WF"
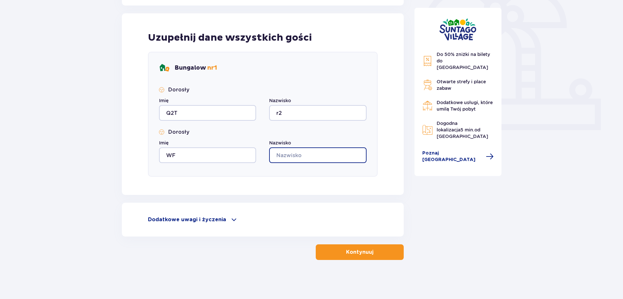
click at [330, 159] on input "Nazwisko" at bounding box center [317, 156] width 97 height 16
type input "fre"
click at [369, 251] on button "Kontynuuj" at bounding box center [360, 253] width 88 height 16
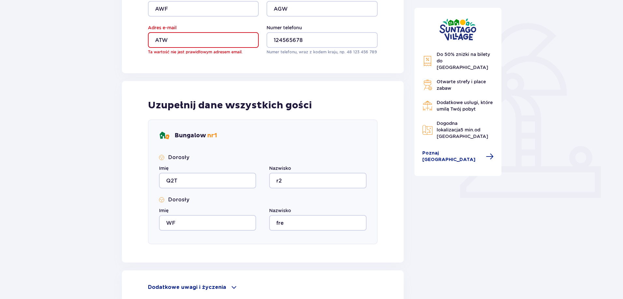
scroll to position [138, 0]
click at [199, 43] on input "ATW" at bounding box center [203, 41] width 111 height 16
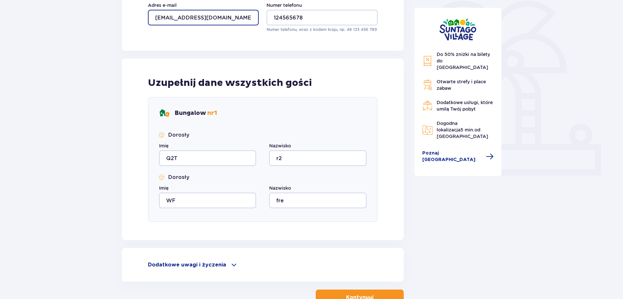
scroll to position [206, 0]
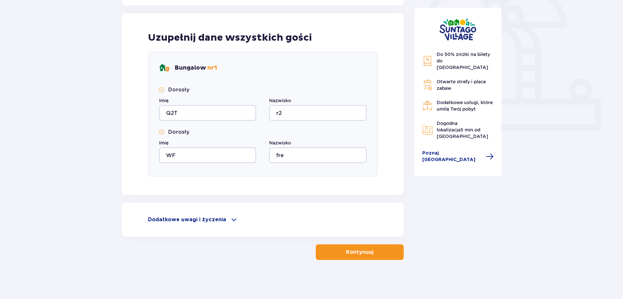
type input "ATW@O2.PL"
click at [350, 248] on button "Kontynuuj" at bounding box center [360, 253] width 88 height 16
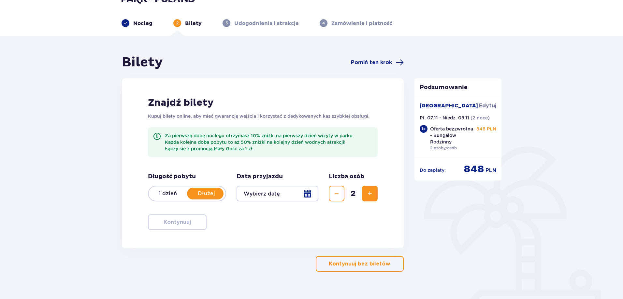
scroll to position [26, 0]
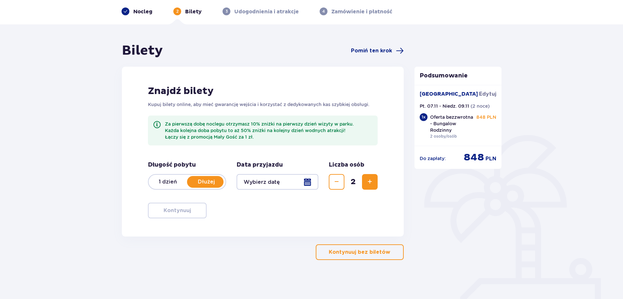
click at [288, 181] on div at bounding box center [277, 182] width 82 height 16
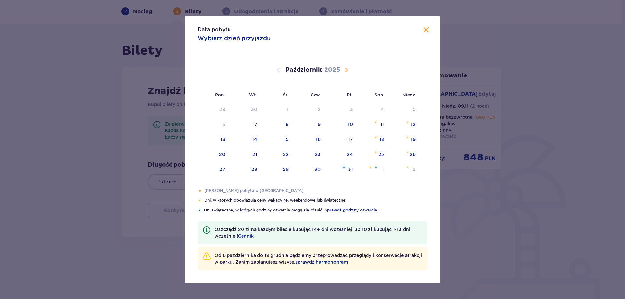
click at [345, 73] on span "Następny miesiąc" at bounding box center [347, 70] width 8 height 8
click at [347, 125] on div "7" at bounding box center [341, 125] width 32 height 14
click at [382, 127] on div "8" at bounding box center [382, 124] width 3 height 7
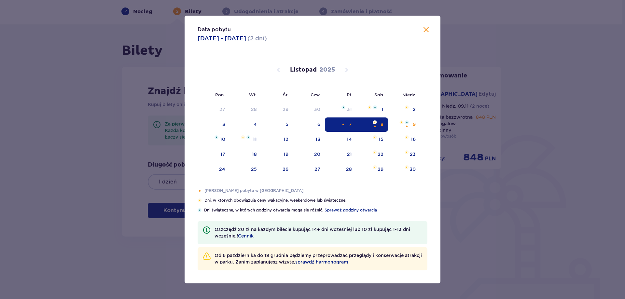
type input "07.11.25 - 08.11.25"
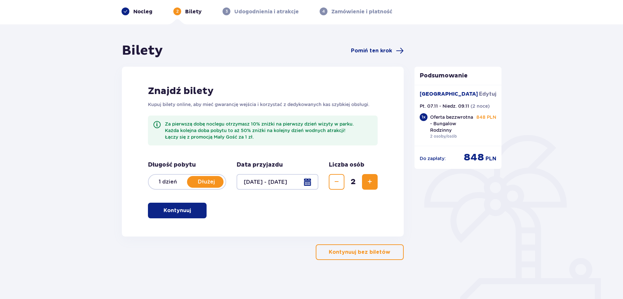
click at [189, 212] on span "button" at bounding box center [192, 211] width 8 height 8
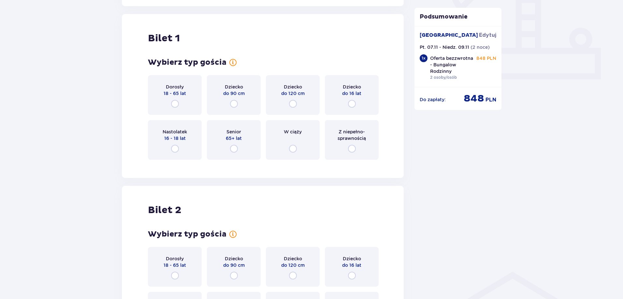
scroll to position [263, 0]
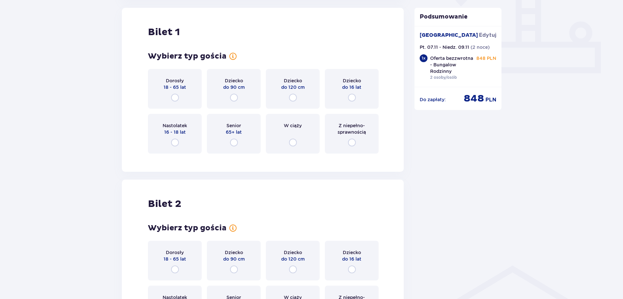
click at [172, 99] on input "radio" at bounding box center [175, 98] width 8 height 8
radio input "true"
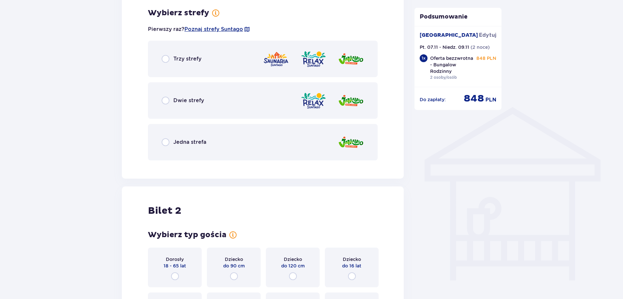
scroll to position [422, 0]
click at [165, 55] on input "radio" at bounding box center [166, 59] width 8 height 8
radio input "true"
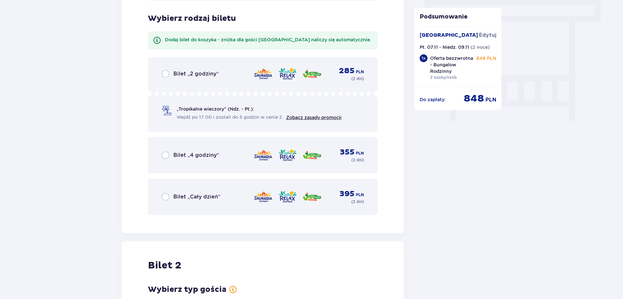
scroll to position [588, 0]
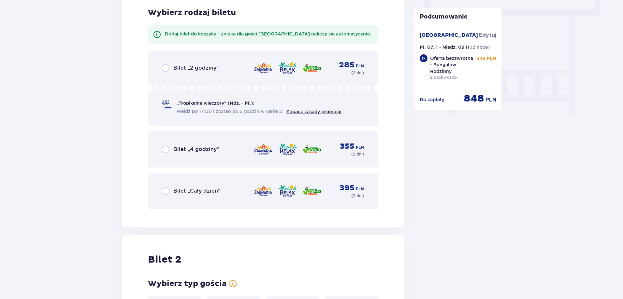
click at [167, 190] on input "radio" at bounding box center [166, 191] width 8 height 8
radio input "true"
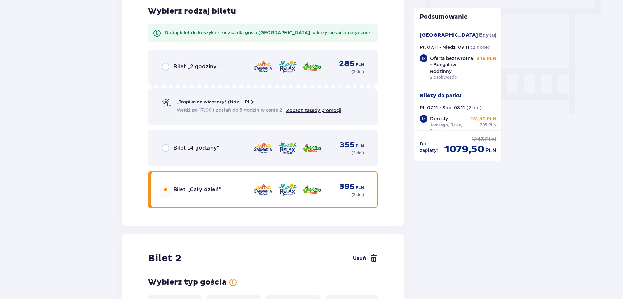
scroll to position [758, 0]
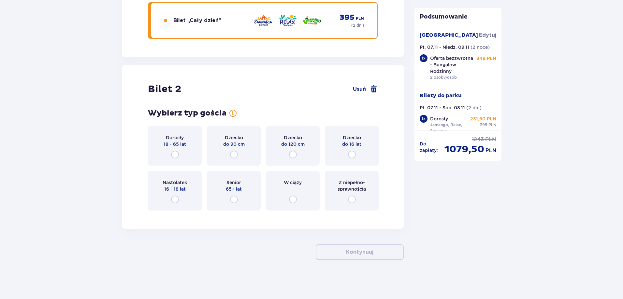
click at [176, 152] on input "radio" at bounding box center [175, 155] width 8 height 8
radio input "true"
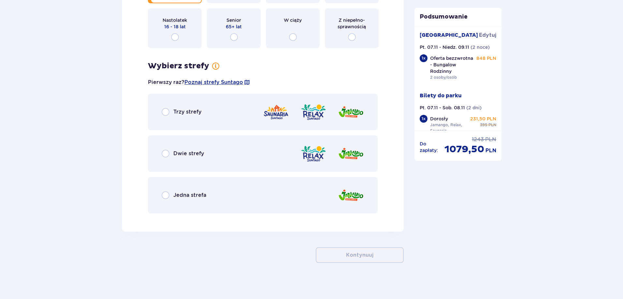
scroll to position [924, 0]
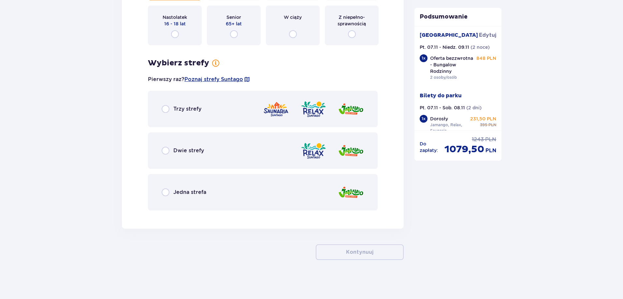
click at [168, 109] on input "radio" at bounding box center [166, 109] width 8 height 8
radio input "true"
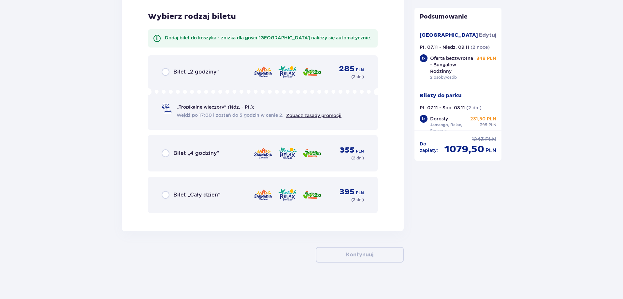
scroll to position [1139, 0]
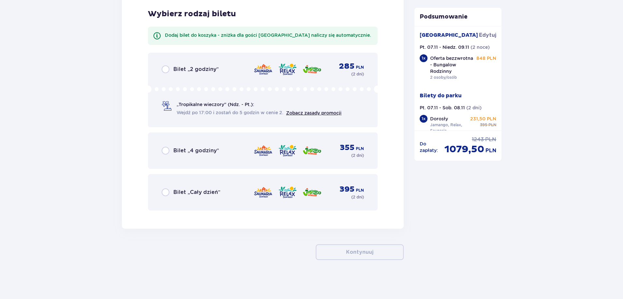
click at [168, 195] on input "radio" at bounding box center [166, 193] width 8 height 8
radio input "true"
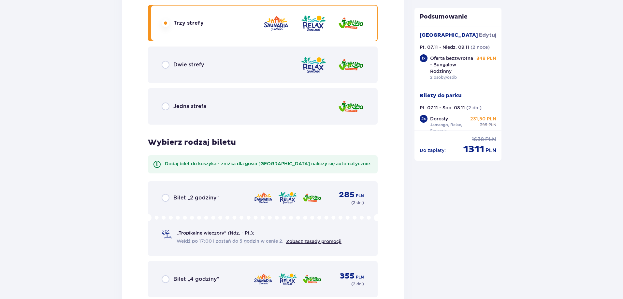
scroll to position [1205, 0]
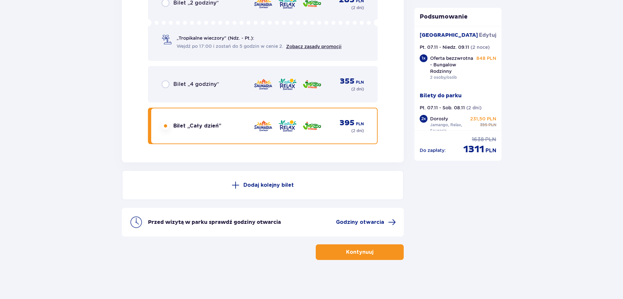
click at [366, 246] on button "Kontynuuj" at bounding box center [360, 253] width 88 height 16
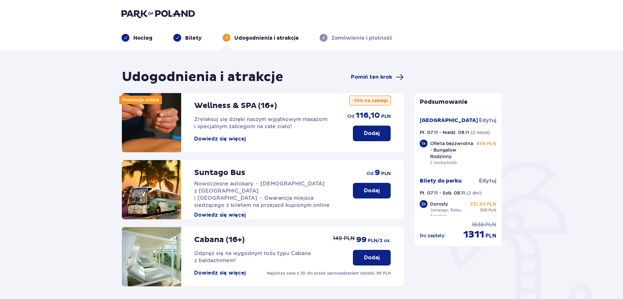
click at [150, 35] on p "Nocleg" at bounding box center [142, 38] width 19 height 7
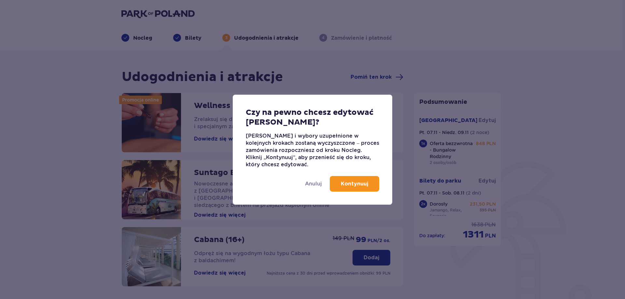
click at [365, 186] on p "Kontynuuj" at bounding box center [354, 183] width 27 height 7
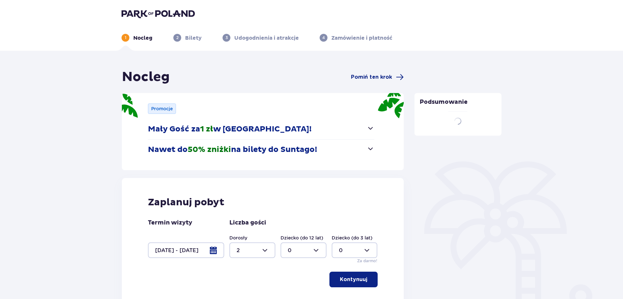
click at [200, 243] on div at bounding box center [186, 251] width 76 height 16
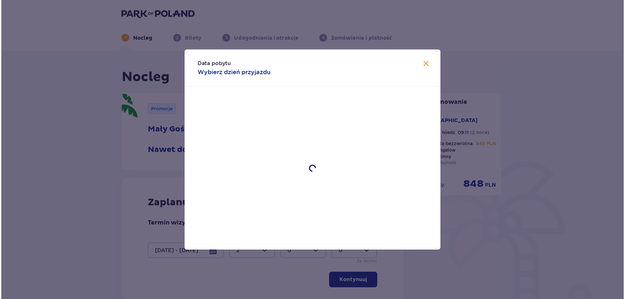
scroll to position [98, 0]
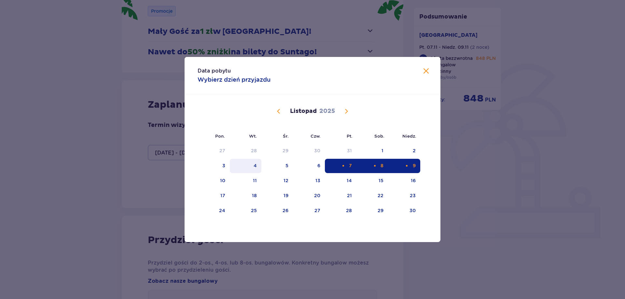
click at [254, 165] on div "4" at bounding box center [255, 166] width 3 height 7
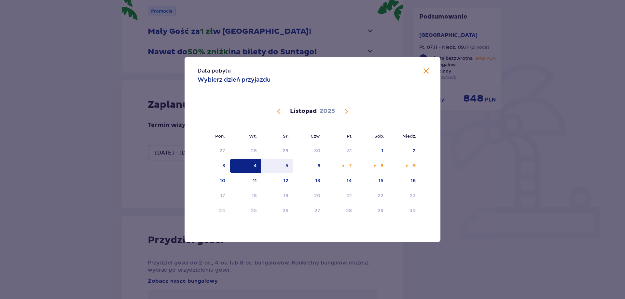
click at [255, 170] on div "4" at bounding box center [246, 166] width 32 height 14
click at [430, 72] on span "Zamknij" at bounding box center [426, 71] width 8 height 8
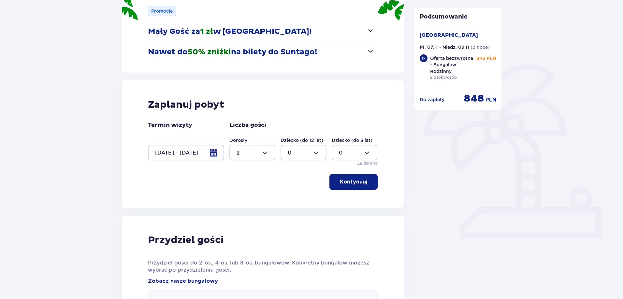
click at [178, 154] on div at bounding box center [186, 153] width 76 height 16
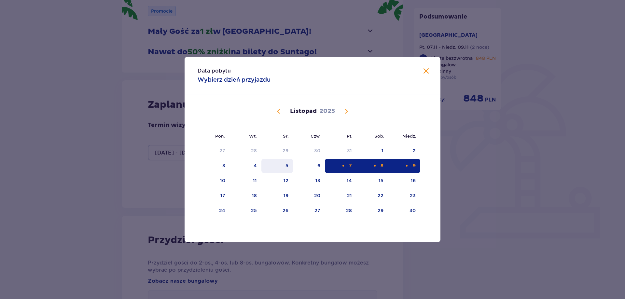
click at [272, 168] on div "5" at bounding box center [278, 166] width 32 height 14
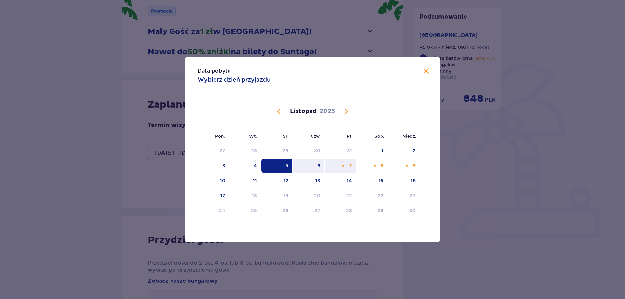
click at [350, 162] on div "7" at bounding box center [341, 166] width 32 height 14
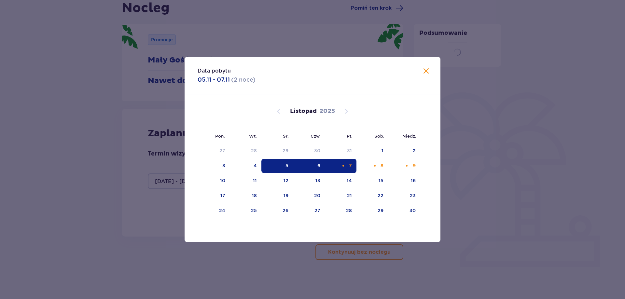
type input "05.11.25 - 07.11.25"
click at [432, 68] on div "Data pobytu 05.11 - 07.11 ( 2 noce )" at bounding box center [313, 75] width 256 height 37
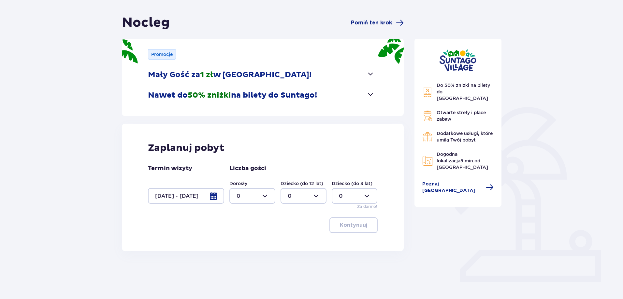
scroll to position [63, 0]
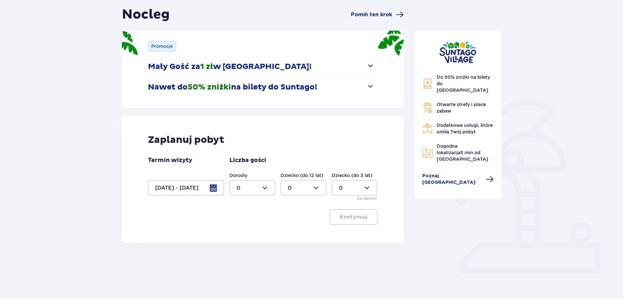
click at [267, 189] on div at bounding box center [252, 188] width 46 height 16
click at [254, 234] on div "2" at bounding box center [252, 235] width 32 height 7
type input "2"
click at [361, 216] on p "Kontynuuj" at bounding box center [353, 217] width 27 height 7
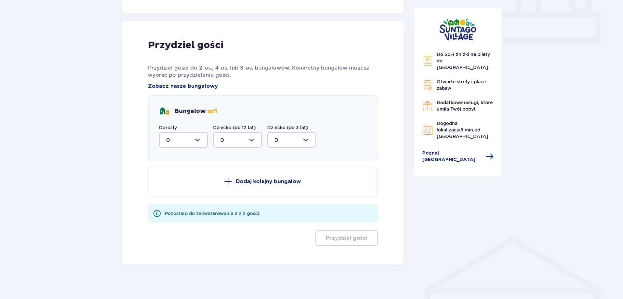
scroll to position [297, 0]
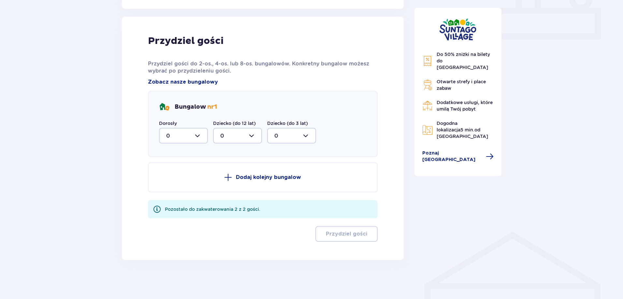
click at [191, 136] on div at bounding box center [183, 136] width 49 height 16
click at [186, 178] on span "2" at bounding box center [184, 183] width 48 height 14
type input "2"
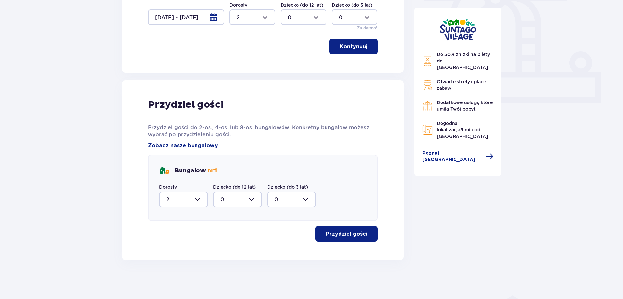
click at [348, 234] on p "Przydziel gości" at bounding box center [346, 234] width 41 height 7
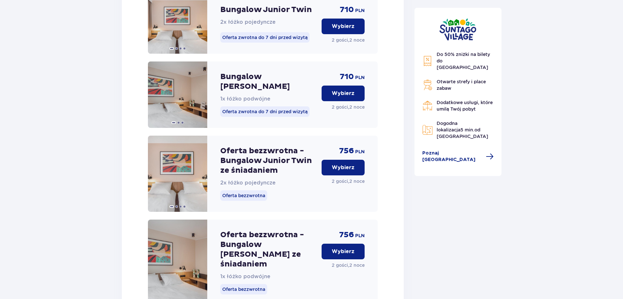
scroll to position [769, 0]
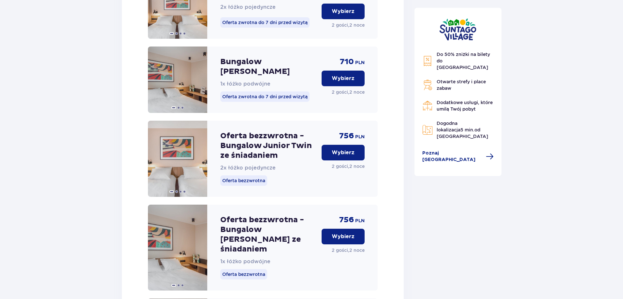
click at [339, 233] on p "Wybierz" at bounding box center [343, 236] width 23 height 7
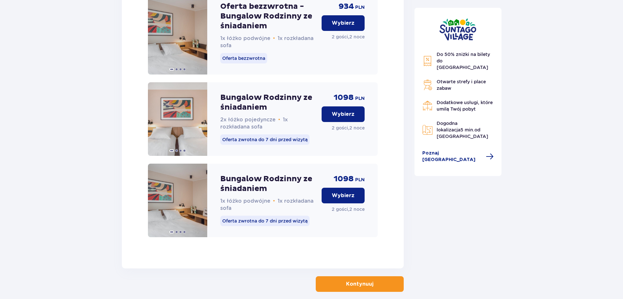
scroll to position [1634, 0]
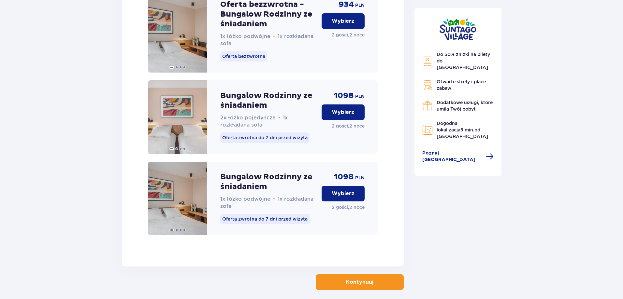
click at [350, 279] on p "Kontynuuj" at bounding box center [359, 282] width 27 height 7
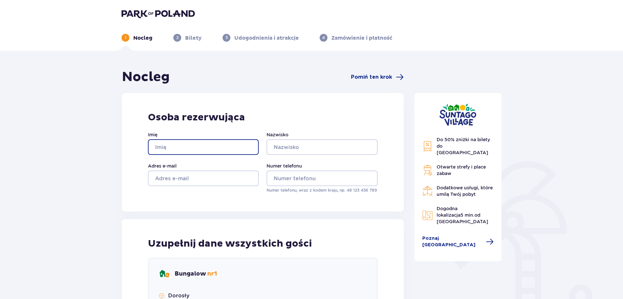
click at [221, 148] on input "Imię" at bounding box center [203, 147] width 111 height 16
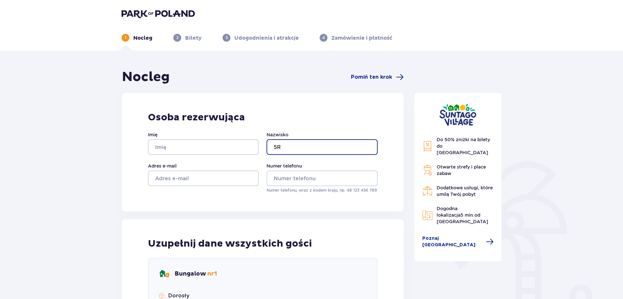
type input "5"
type input "aagew"
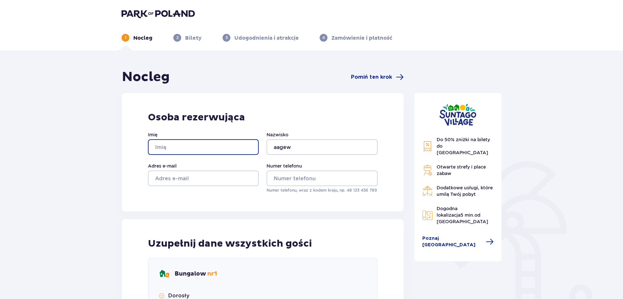
click at [221, 148] on input "Imię" at bounding box center [203, 147] width 111 height 16
type input "WGg"
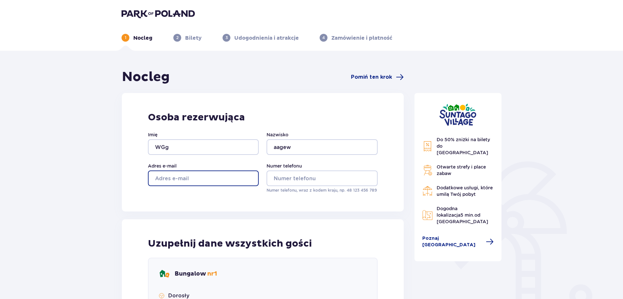
click at [208, 180] on input "Adres e-mail" at bounding box center [203, 179] width 111 height 16
type input "djfi@o2.pl"
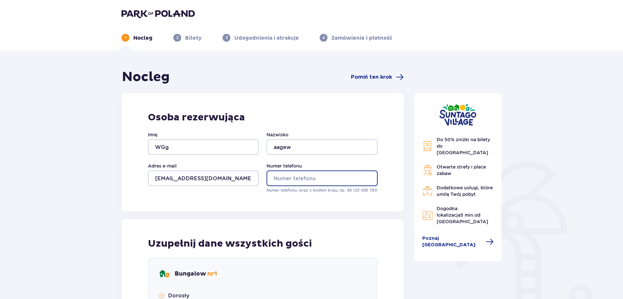
click at [295, 175] on input "Numer telefonu" at bounding box center [321, 179] width 111 height 16
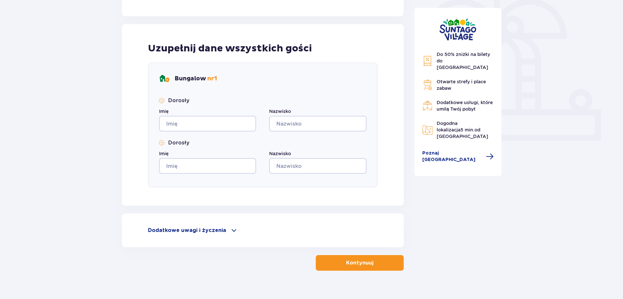
type input "4568214566"
drag, startPoint x: 206, startPoint y: 113, endPoint x: 205, endPoint y: 122, distance: 9.1
click at [205, 118] on div "Imię" at bounding box center [207, 119] width 97 height 23
click at [189, 123] on input "A" at bounding box center [207, 124] width 97 height 16
type input "AAF"
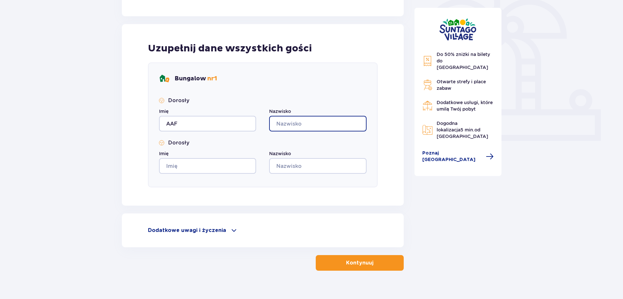
click at [280, 119] on input "Nazwisko" at bounding box center [317, 124] width 97 height 16
type input "Gw"
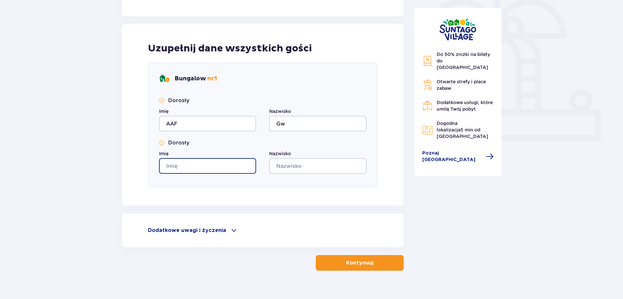
click at [210, 165] on input "Imię" at bounding box center [207, 166] width 97 height 16
type input "agw"
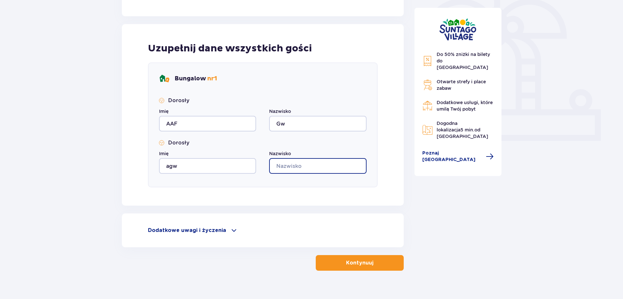
click at [326, 169] on input "Nazwisko" at bounding box center [317, 166] width 97 height 16
type input "ag"
click at [352, 266] on p "Kontynuuj" at bounding box center [359, 263] width 27 height 7
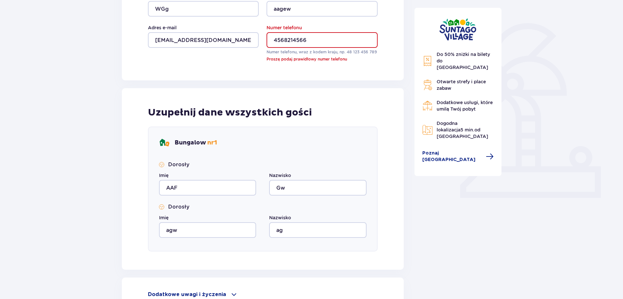
scroll to position [138, 0]
click at [308, 39] on input "4568214566" at bounding box center [321, 41] width 111 height 16
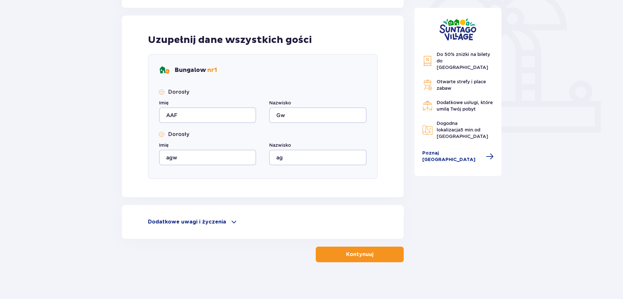
scroll to position [206, 0]
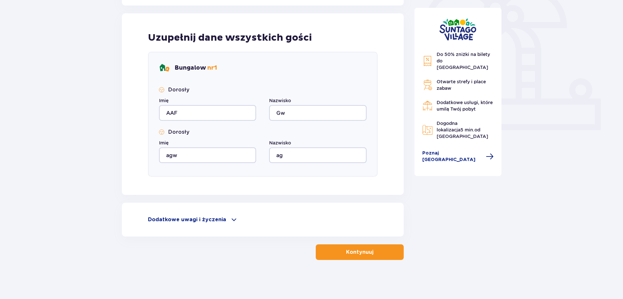
type input "456821456"
click at [364, 248] on button "Kontynuuj" at bounding box center [360, 253] width 88 height 16
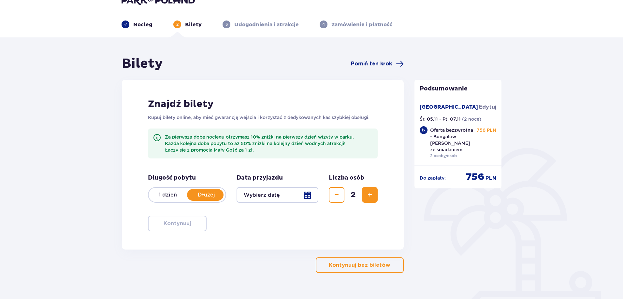
scroll to position [26, 0]
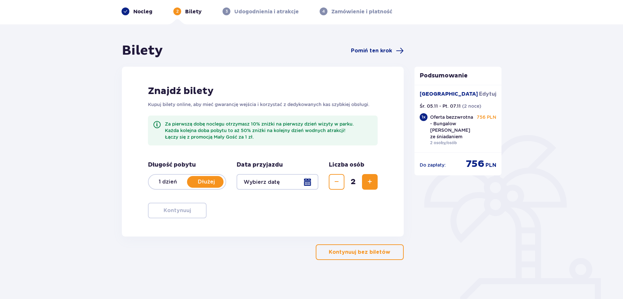
click at [274, 182] on div at bounding box center [277, 182] width 82 height 16
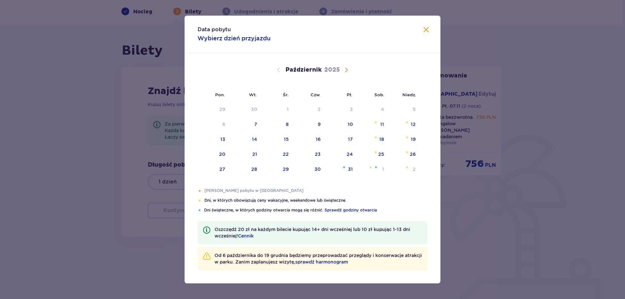
click at [345, 70] on span "Następny miesiąc" at bounding box center [347, 70] width 8 height 8
click at [279, 125] on div "Pomarańczowa kropka" at bounding box center [280, 124] width 4 height 4
click at [319, 125] on div "6" at bounding box center [319, 124] width 3 height 7
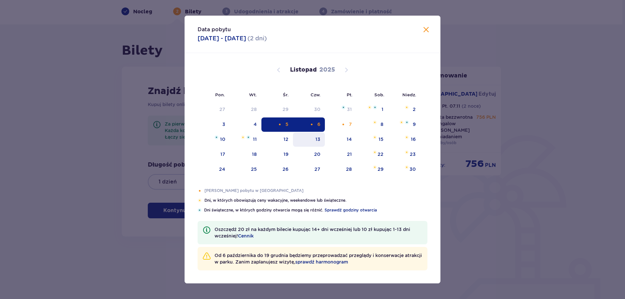
type input "05.11.25 - 06.11.25"
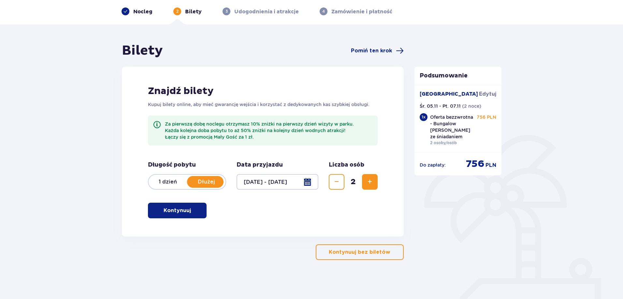
click at [184, 211] on p "Kontynuuj" at bounding box center [177, 210] width 27 height 7
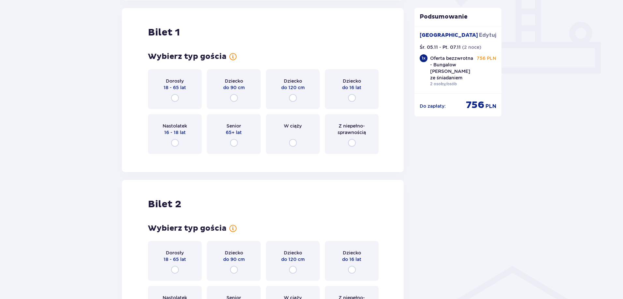
scroll to position [263, 0]
click at [169, 96] on div "Dorosły 18 - 65 lat" at bounding box center [175, 89] width 54 height 40
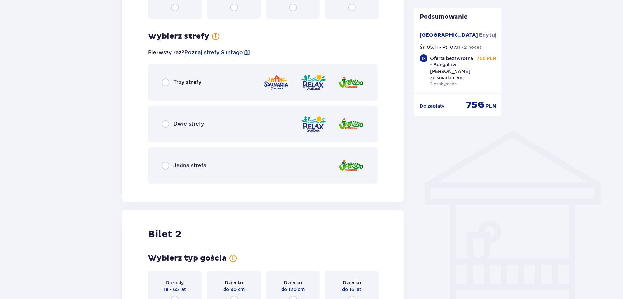
scroll to position [422, 0]
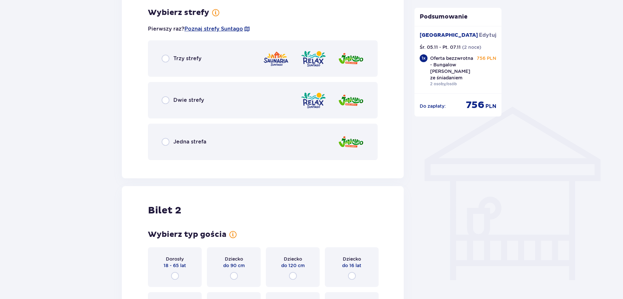
click at [163, 58] on input "radio" at bounding box center [166, 59] width 8 height 8
radio input "true"
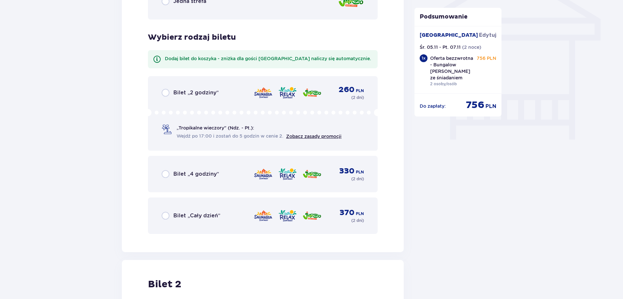
scroll to position [588, 0]
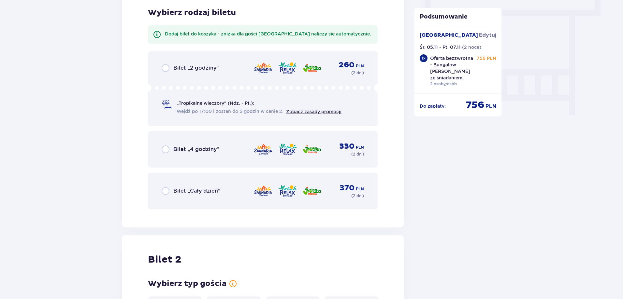
click at [163, 190] on input "radio" at bounding box center [166, 191] width 8 height 8
radio input "true"
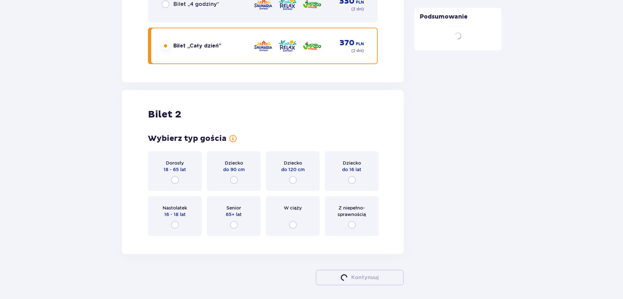
scroll to position [758, 0]
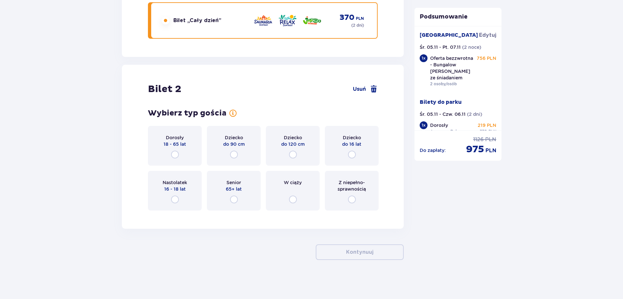
click at [177, 152] on input "radio" at bounding box center [175, 155] width 8 height 8
radio input "true"
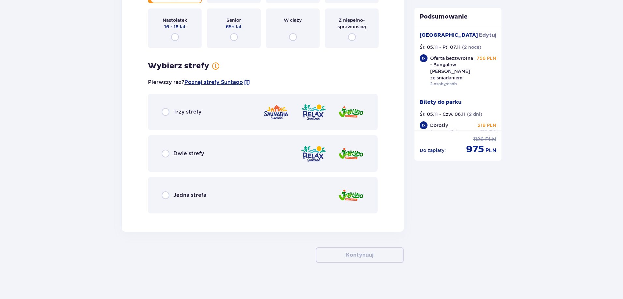
scroll to position [924, 0]
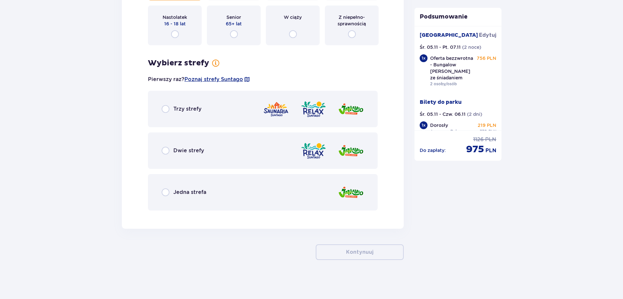
click at [182, 106] on span "Trzy strefy" at bounding box center [187, 109] width 28 height 7
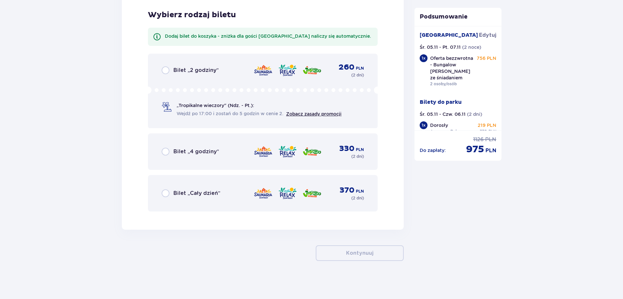
scroll to position [1139, 0]
click at [166, 194] on input "radio" at bounding box center [166, 193] width 8 height 8
radio input "true"
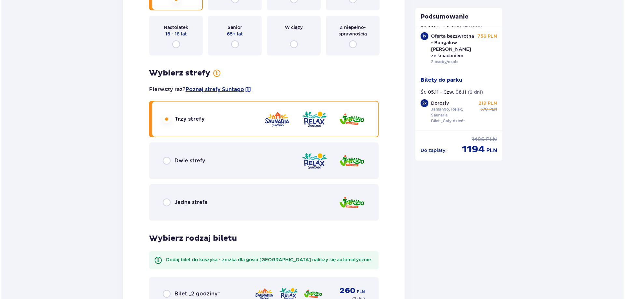
scroll to position [912, 0]
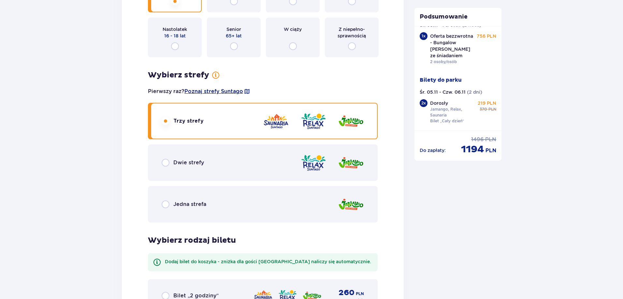
click at [239, 91] on span "Poznaj strefy Suntago" at bounding box center [213, 91] width 59 height 7
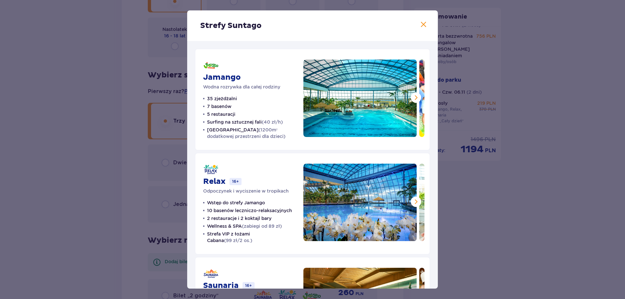
click at [414, 95] on span at bounding box center [416, 98] width 8 height 8
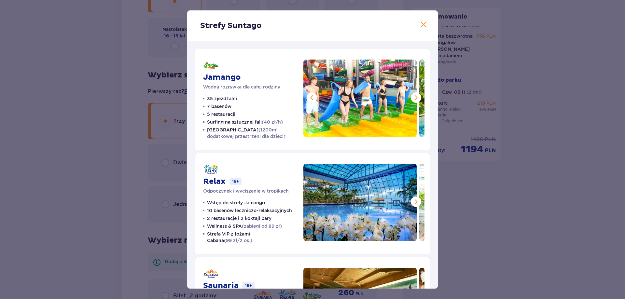
click at [414, 95] on span at bounding box center [416, 98] width 8 height 8
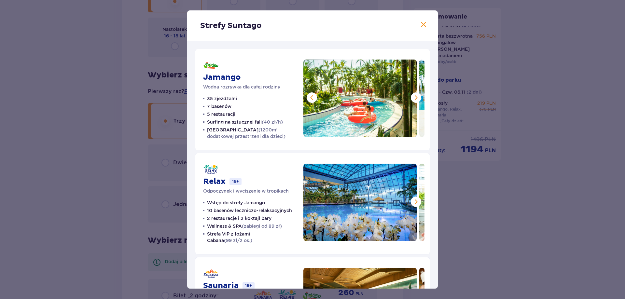
click at [414, 95] on span at bounding box center [416, 98] width 8 height 8
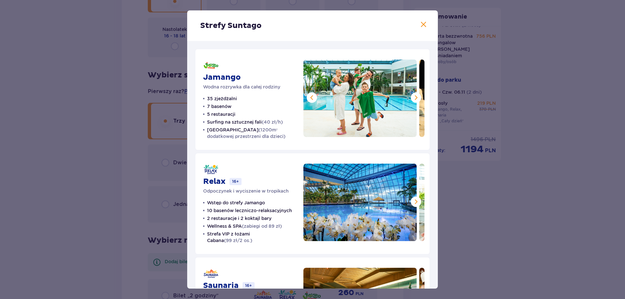
click at [414, 95] on span at bounding box center [416, 98] width 8 height 8
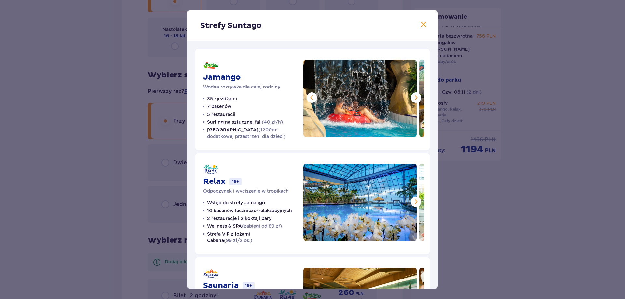
click at [414, 95] on span at bounding box center [416, 98] width 8 height 8
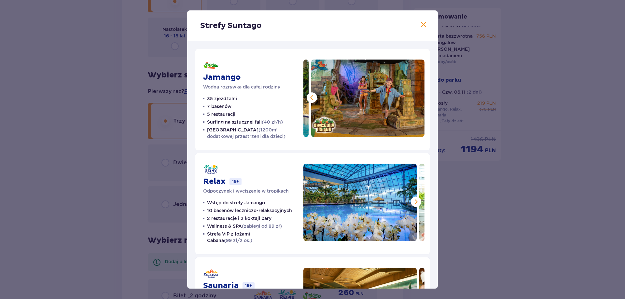
scroll to position [33, 0]
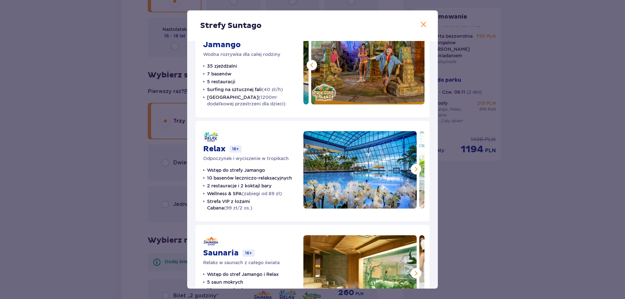
click at [416, 167] on span at bounding box center [416, 169] width 8 height 8
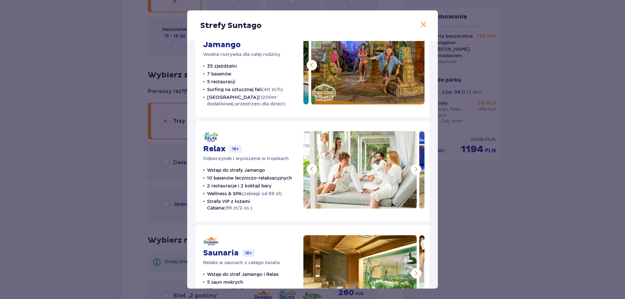
click at [416, 167] on span at bounding box center [416, 169] width 8 height 8
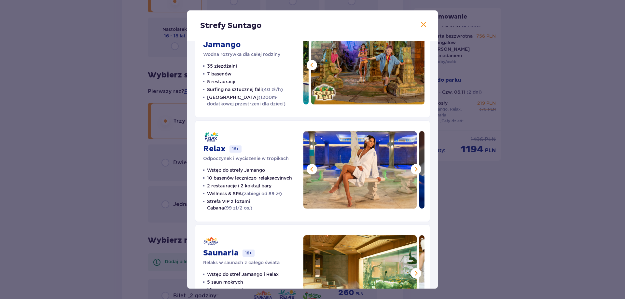
click at [416, 167] on span at bounding box center [416, 169] width 8 height 8
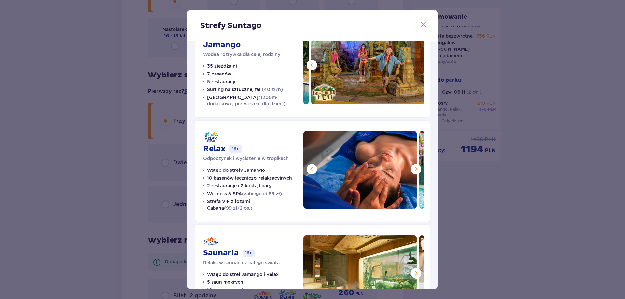
click at [416, 167] on span at bounding box center [416, 169] width 8 height 8
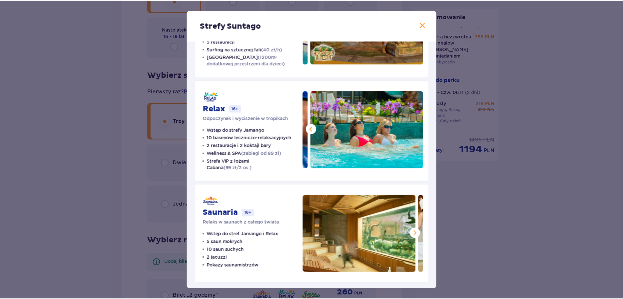
scroll to position [75, 0]
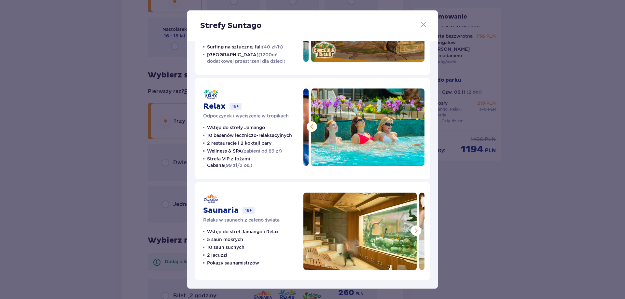
click at [457, 206] on div "Strefy Suntago Jamango Wodna rozrywka dla całej rodziny 35 zjeżdżalni 7 basenów…" at bounding box center [312, 149] width 625 height 299
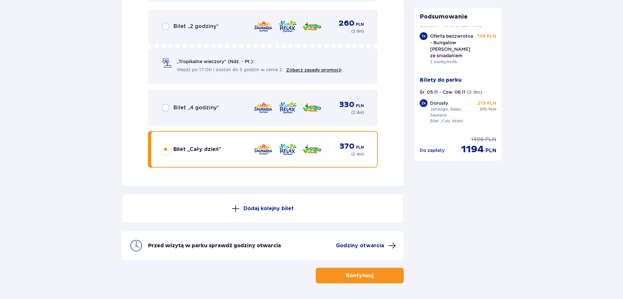
scroll to position [1205, 0]
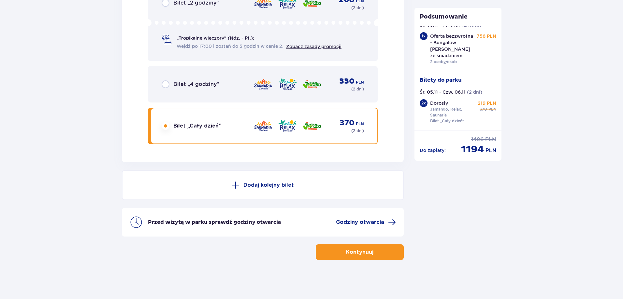
click at [369, 253] on button "Kontynuuj" at bounding box center [360, 253] width 88 height 16
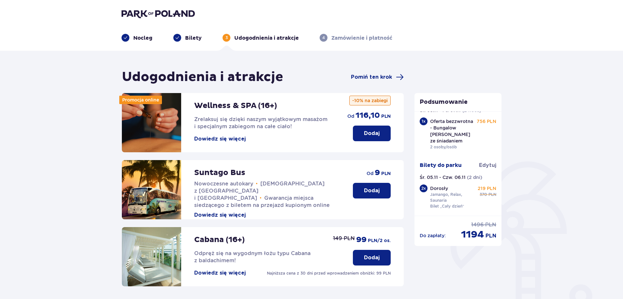
click at [366, 133] on p "Dodaj" at bounding box center [372, 133] width 16 height 7
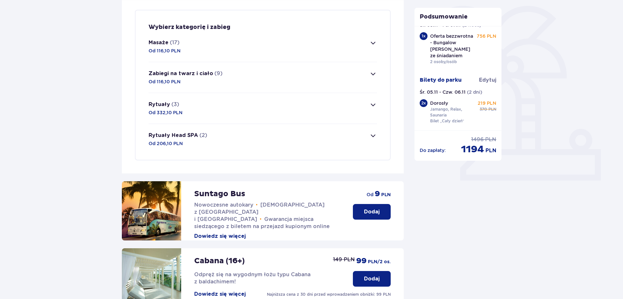
scroll to position [158, 0]
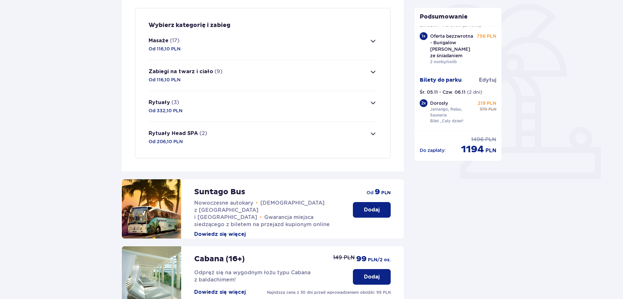
click at [365, 39] on button "Masaże (17) Od 116,10 PLN" at bounding box center [263, 44] width 228 height 31
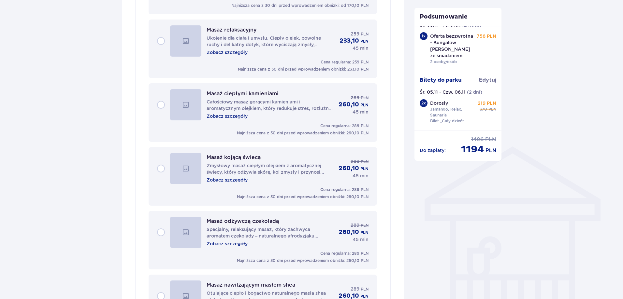
scroll to position [317, 0]
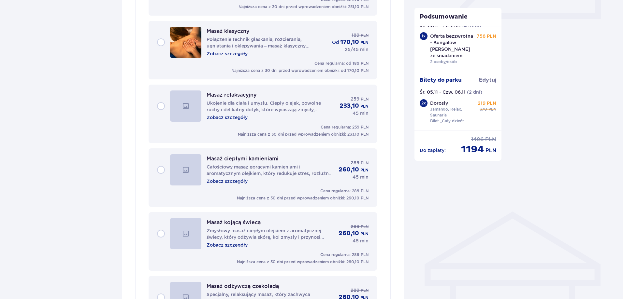
click at [160, 109] on div "Masaż relaksacyjny Ukojenie dla ciała i umysłu. Ciepły olejek, powolne ruchy i …" at bounding box center [262, 106] width 211 height 31
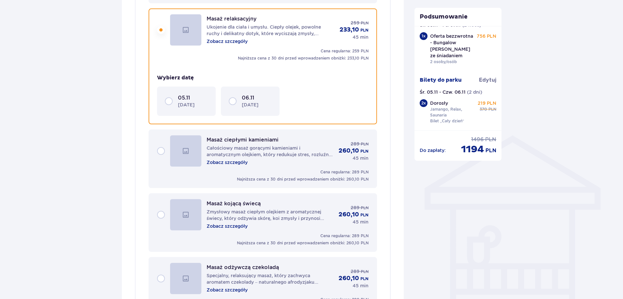
scroll to position [394, 0]
click at [225, 100] on div "06.11 czwartek" at bounding box center [250, 100] width 59 height 29
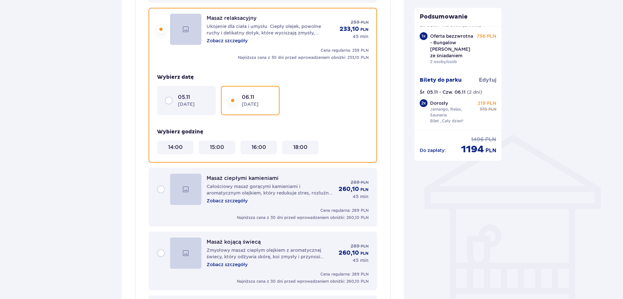
click at [222, 145] on 15\ "15:00" at bounding box center [217, 147] width 14 height 7
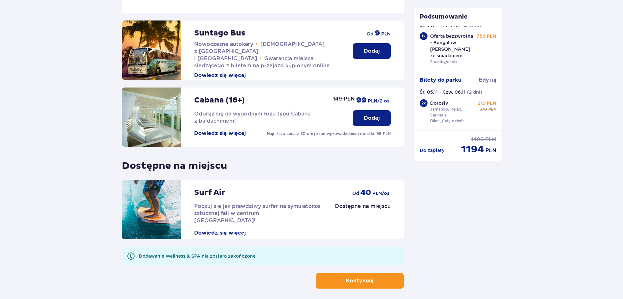
scroll to position [1575, 0]
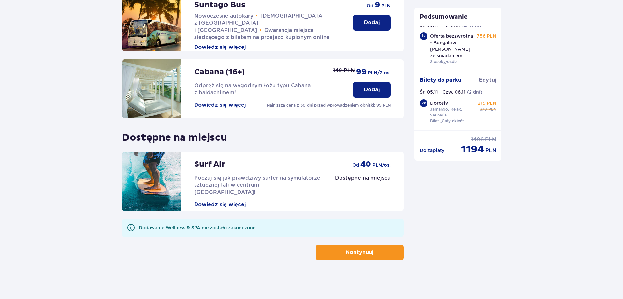
click at [348, 250] on p "Kontynuuj" at bounding box center [359, 252] width 27 height 7
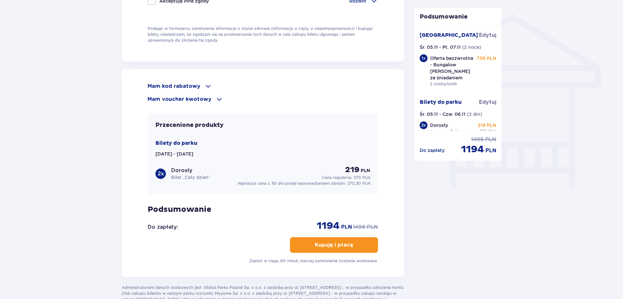
scroll to position [531, 0]
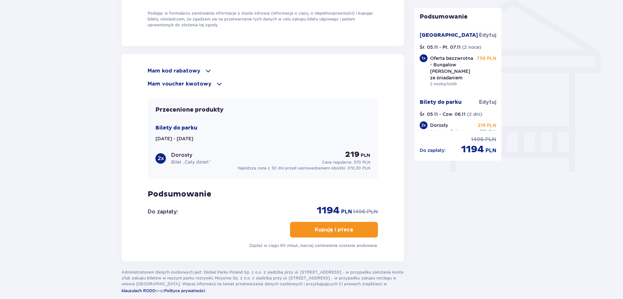
click at [210, 83] on div "Mam voucher kwotowy" at bounding box center [263, 84] width 230 height 8
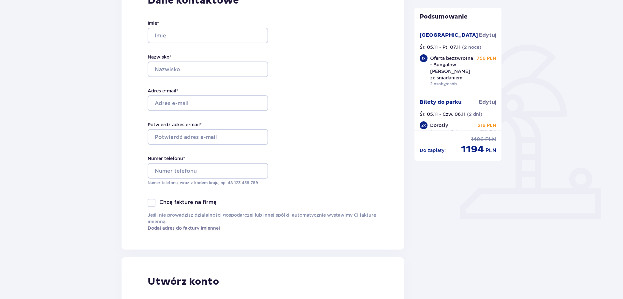
scroll to position [0, 0]
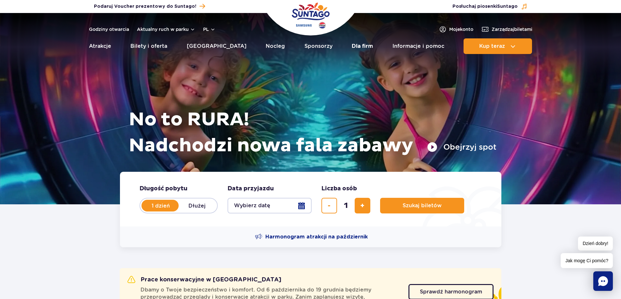
click at [351, 45] on link "Dla firm" at bounding box center [361, 46] width 21 height 16
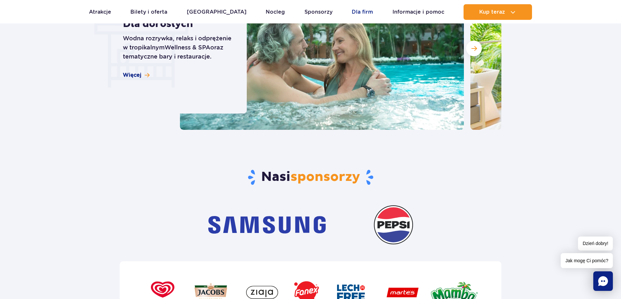
scroll to position [1983, 0]
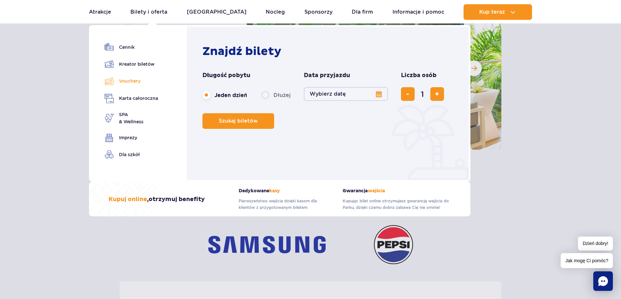
click at [144, 86] on link "Vouchery" at bounding box center [131, 81] width 53 height 9
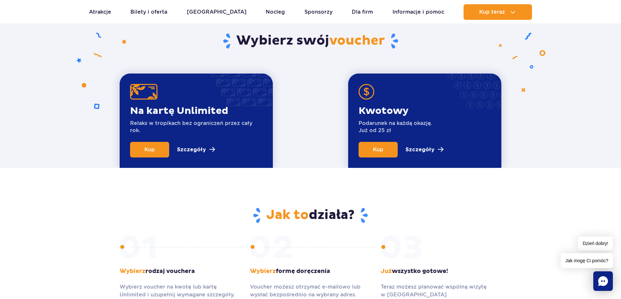
scroll to position [261, 0]
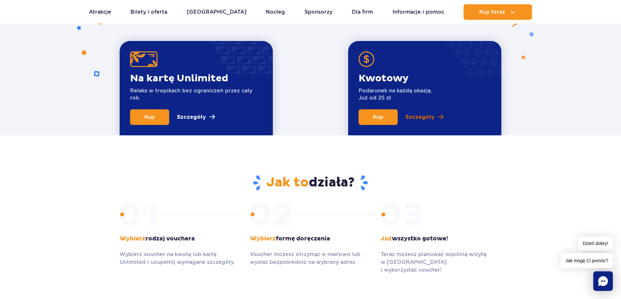
click at [416, 111] on link "Szczegóły" at bounding box center [424, 117] width 38 height 16
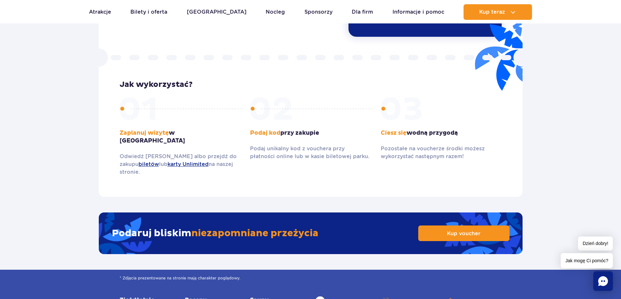
scroll to position [923, 0]
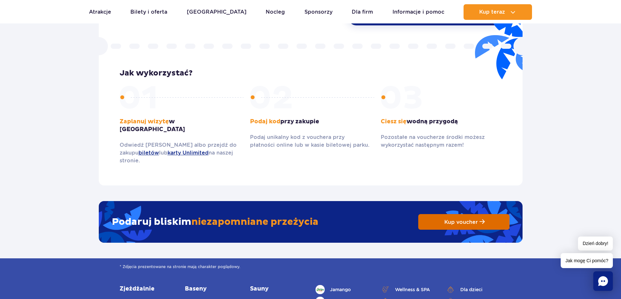
click at [457, 219] on span "Kup voucher" at bounding box center [461, 222] width 34 height 6
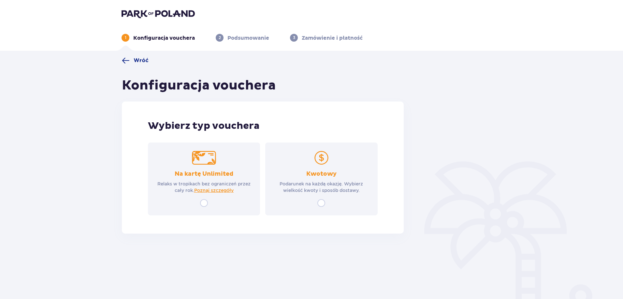
click at [315, 200] on div "Kwotowy Podarunek na każdą okazję. Wybierz wielkość kwoty i sposób dostawy." at bounding box center [321, 179] width 112 height 73
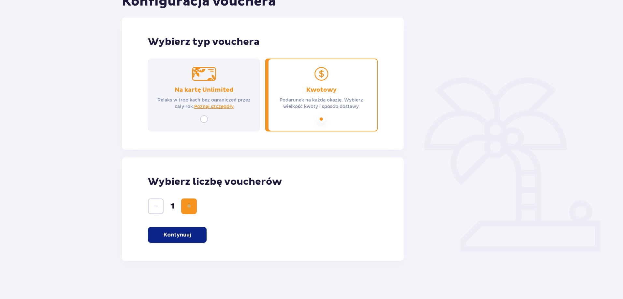
scroll to position [85, 0]
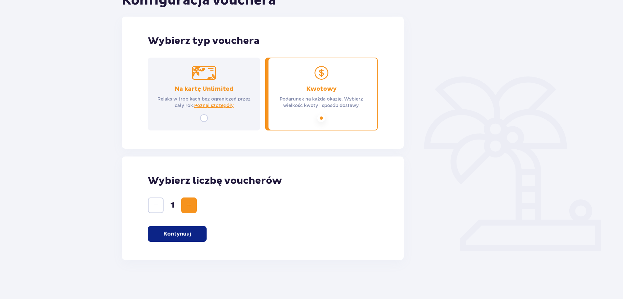
click at [193, 207] on span "Zwiększ" at bounding box center [189, 206] width 8 height 8
click at [185, 235] on p "Kontynuuj" at bounding box center [177, 234] width 27 height 7
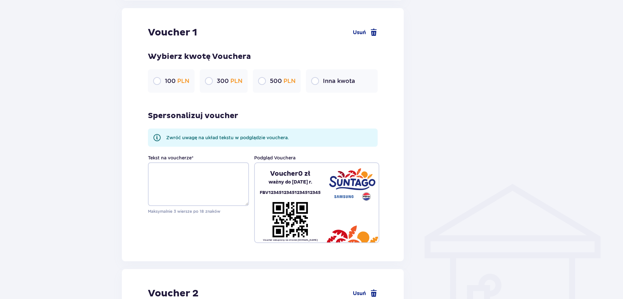
scroll to position [345, 0]
click at [318, 79] on input "radio" at bounding box center [315, 81] width 8 height 8
radio input "true"
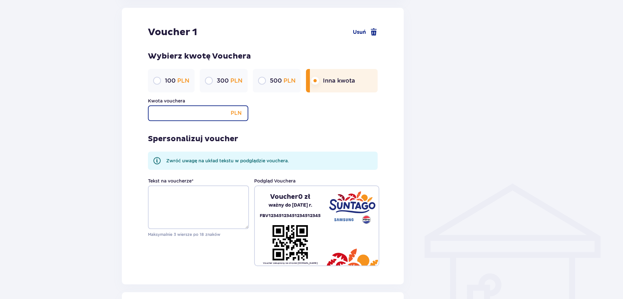
click at [165, 109] on input "Kwota vouchera" at bounding box center [198, 114] width 100 height 16
type input "1100"
click at [177, 178] on label "Tekst na voucherze *" at bounding box center [171, 181] width 46 height 7
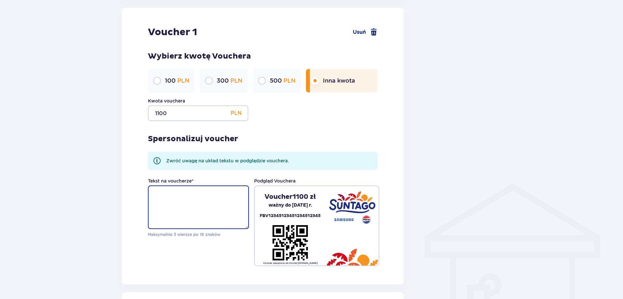
click at [177, 186] on textarea "Tekst na voucherze *" at bounding box center [198, 208] width 101 height 44
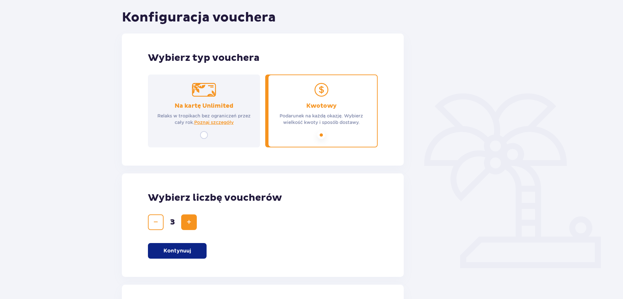
scroll to position [0, 0]
